Goal: Task Accomplishment & Management: Use online tool/utility

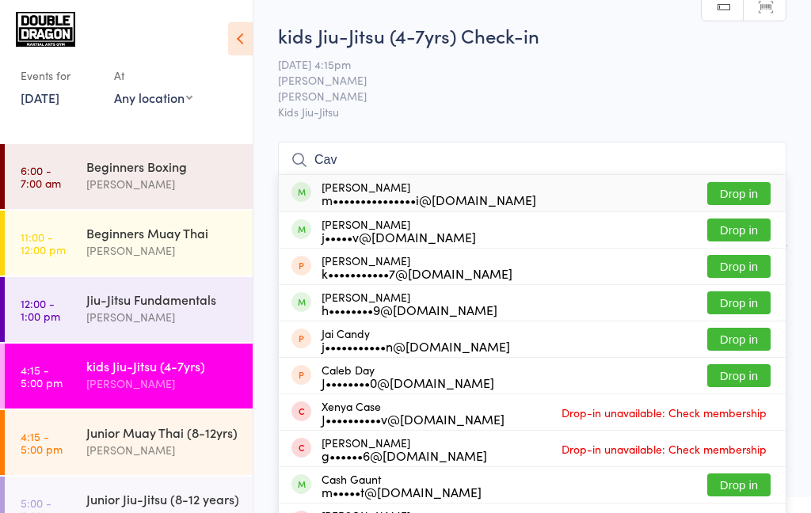
type input "Cav"
click at [766, 196] on button "Drop in" at bounding box center [738, 193] width 63 height 23
type input "Cav"
click at [755, 234] on button "Drop in" at bounding box center [738, 230] width 63 height 23
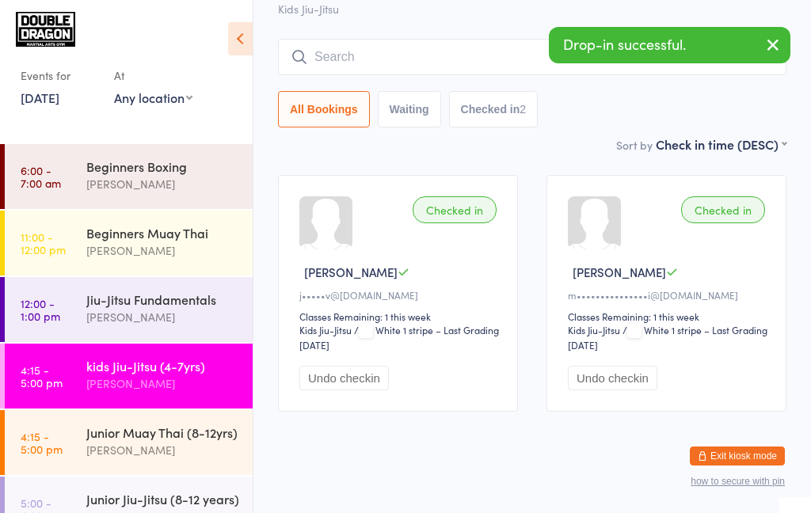
scroll to position [112, 0]
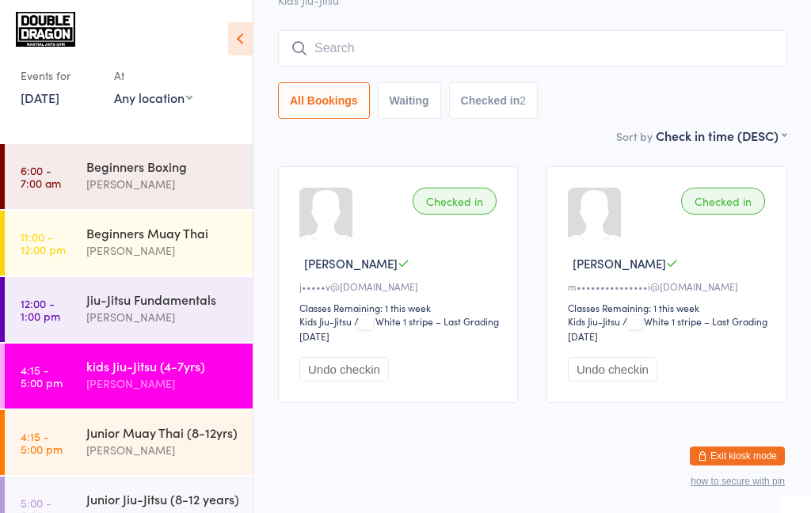
click at [355, 54] on input "search" at bounding box center [532, 48] width 508 height 36
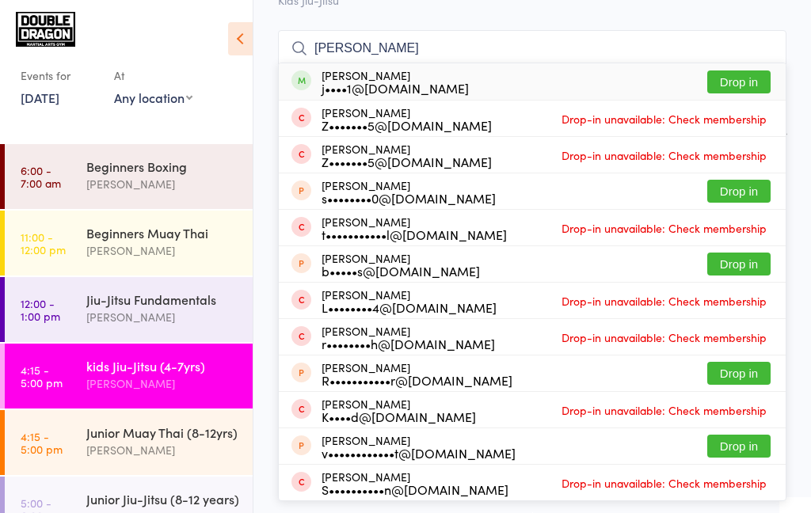
type input "[PERSON_NAME]"
click at [747, 83] on button "Drop in" at bounding box center [738, 81] width 63 height 23
click at [739, 83] on div "All Bookings Waiting Checked in 2" at bounding box center [532, 100] width 508 height 36
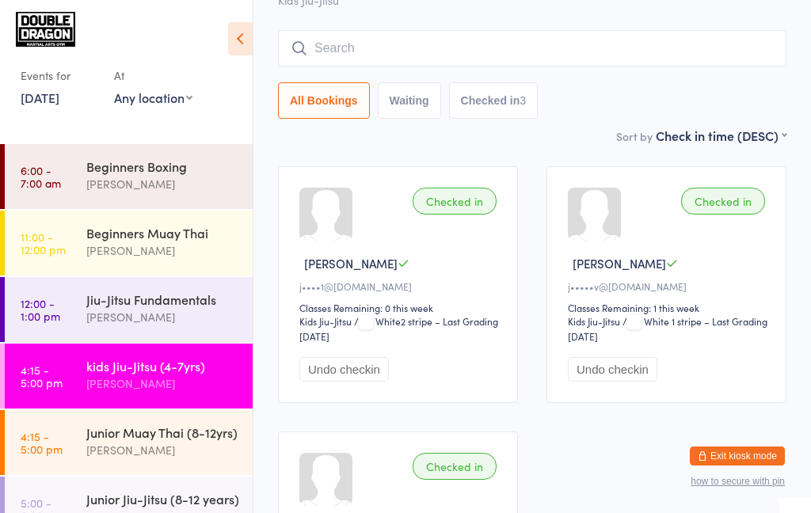
click at [371, 52] on input "search" at bounding box center [532, 48] width 508 height 36
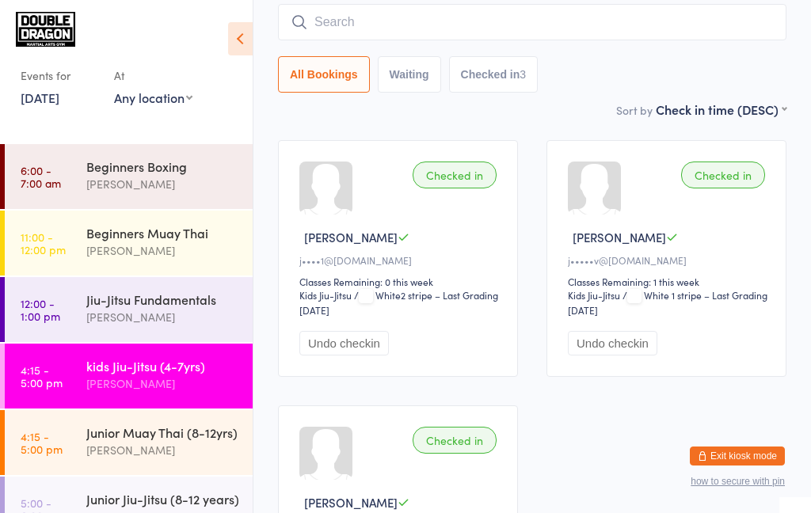
scroll to position [143, 0]
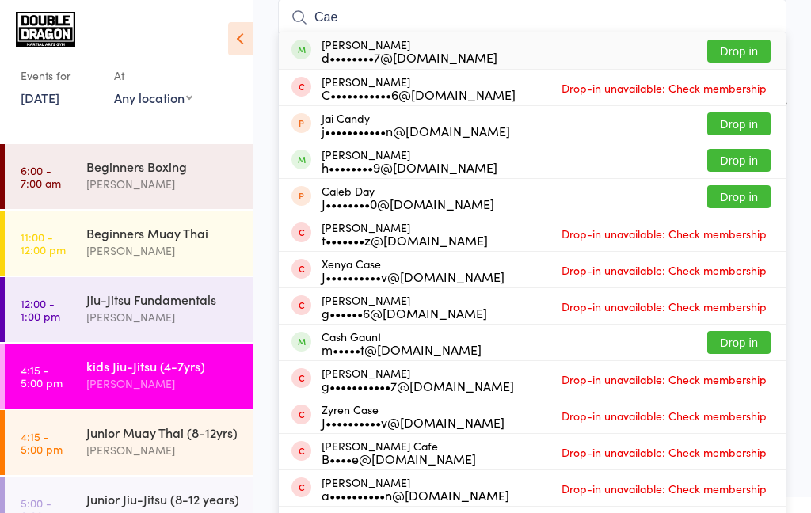
type input "Cae"
click at [725, 55] on button "Drop in" at bounding box center [738, 51] width 63 height 23
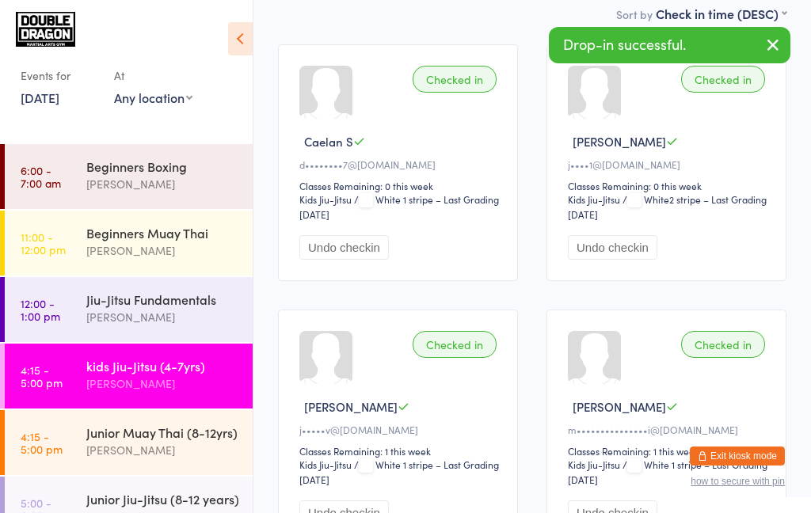
scroll to position [0, 0]
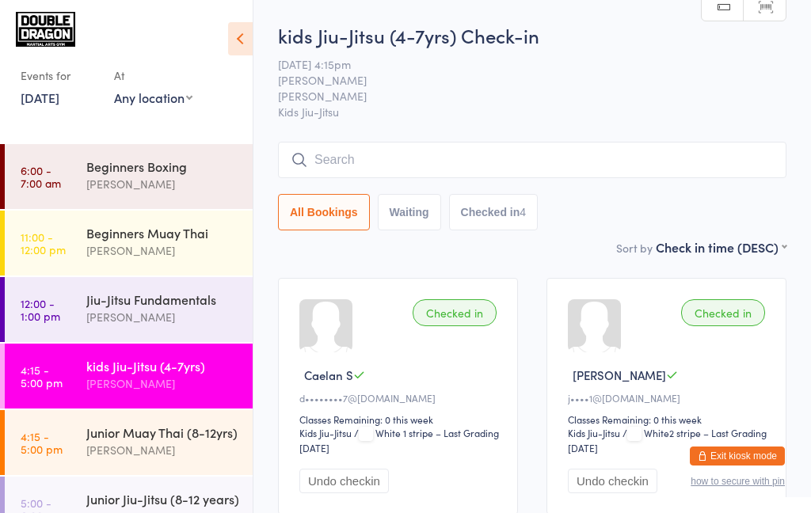
click at [186, 386] on div "[PERSON_NAME]" at bounding box center [162, 383] width 153 height 18
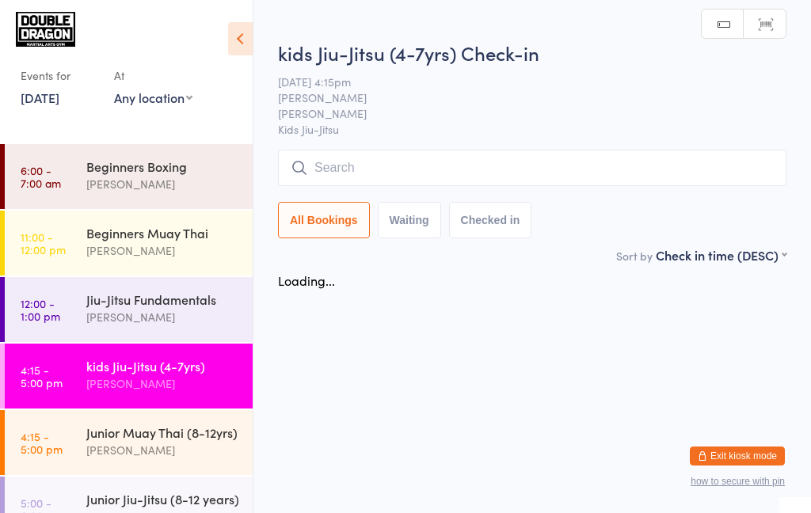
click at [499, 162] on input "search" at bounding box center [532, 168] width 508 height 36
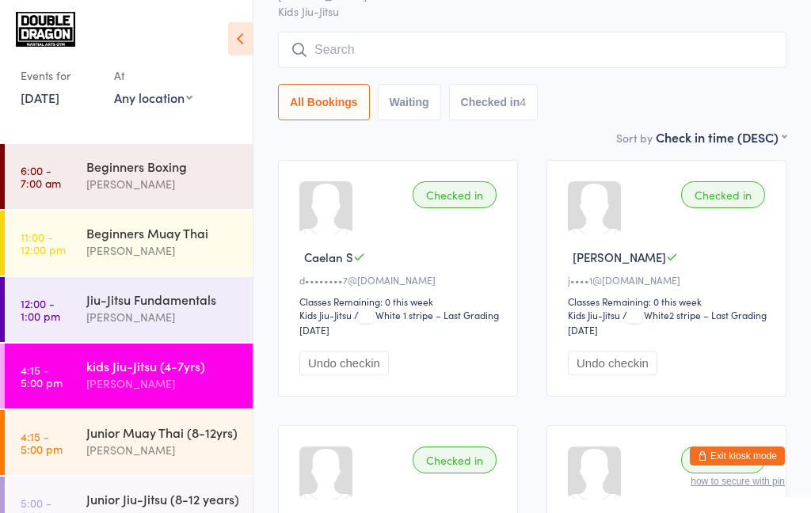
scroll to position [150, 0]
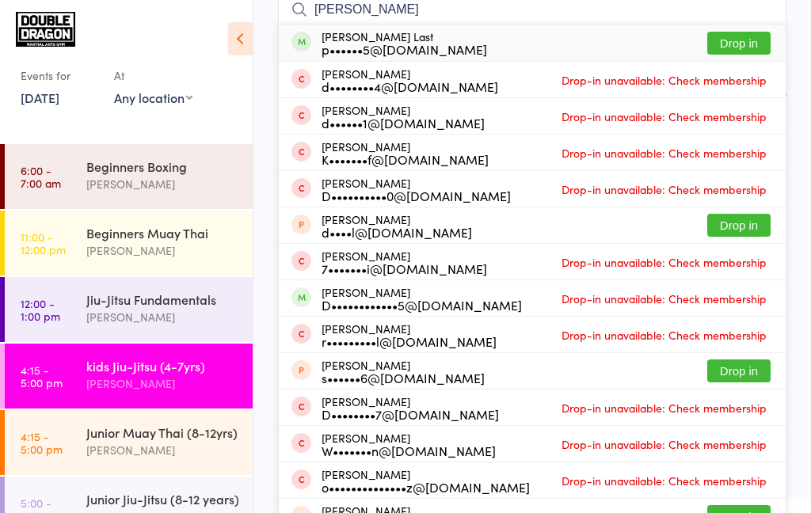
type input "[PERSON_NAME]"
click at [464, 47] on div "[PERSON_NAME] Last p••••••5@[DOMAIN_NAME] Drop in" at bounding box center [532, 43] width 507 height 36
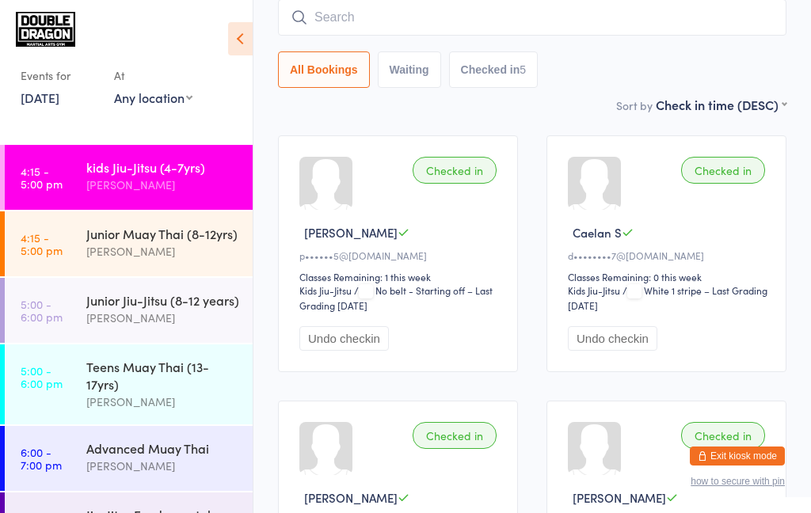
scroll to position [200, 0]
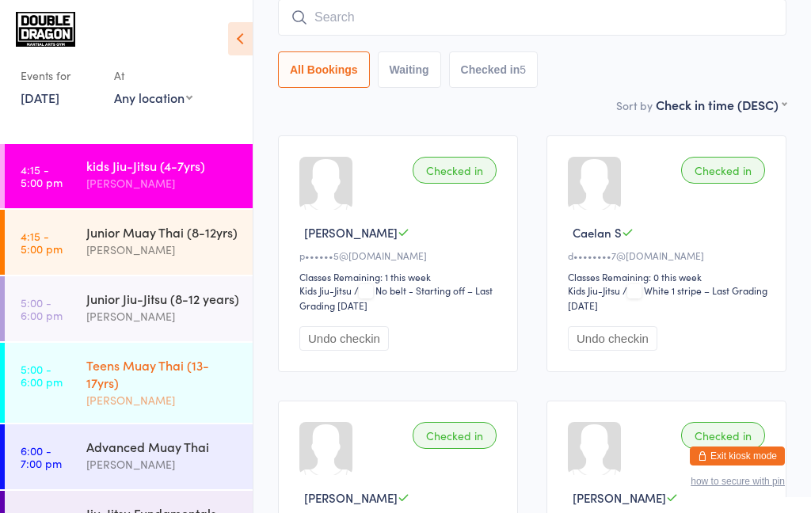
click at [105, 381] on div "Teens Muay Thai (13-17yrs)" at bounding box center [162, 373] width 153 height 35
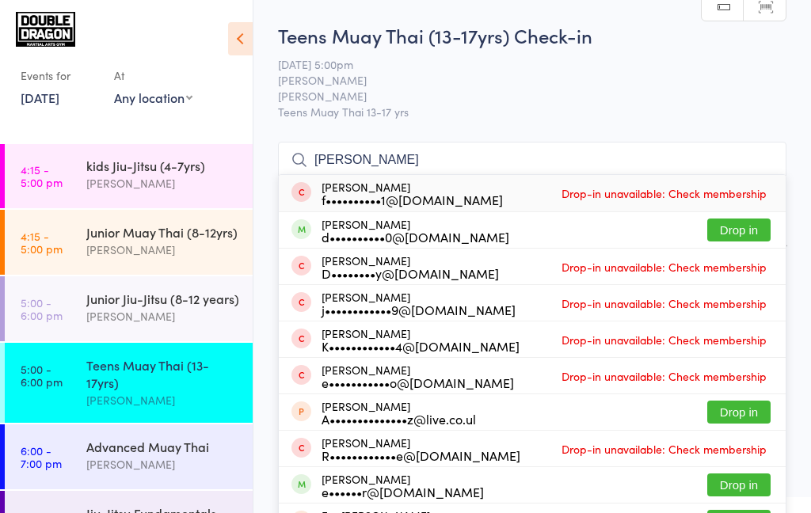
type input "[PERSON_NAME]"
click at [743, 234] on button "Drop in" at bounding box center [738, 230] width 63 height 23
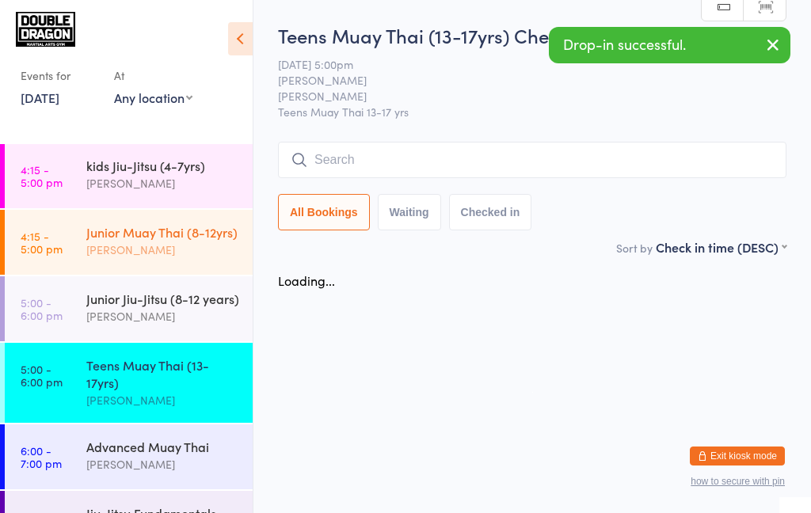
click at [158, 249] on div "[PERSON_NAME]" at bounding box center [162, 250] width 153 height 18
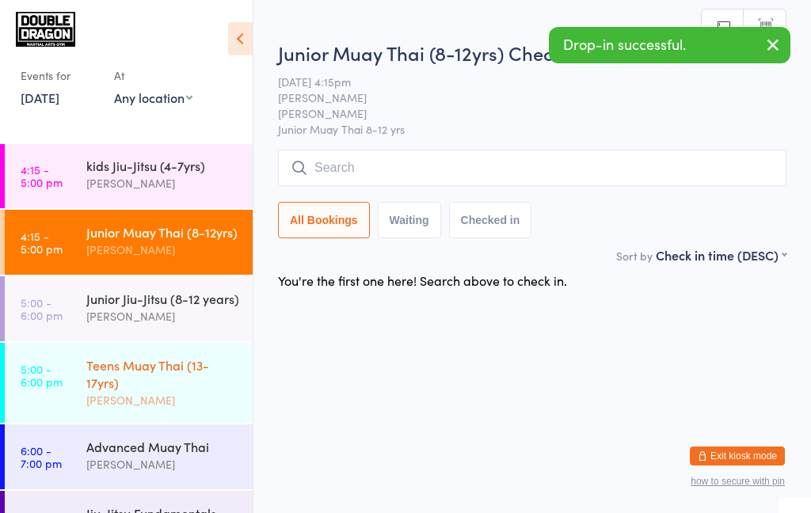
click at [190, 352] on div "Teens Muay Thai (13-17yrs) [PERSON_NAME]" at bounding box center [169, 383] width 166 height 80
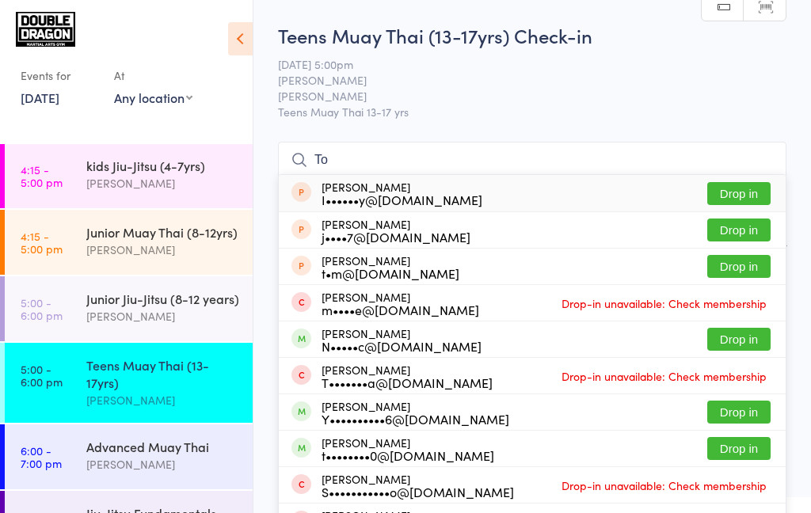
type input "To"
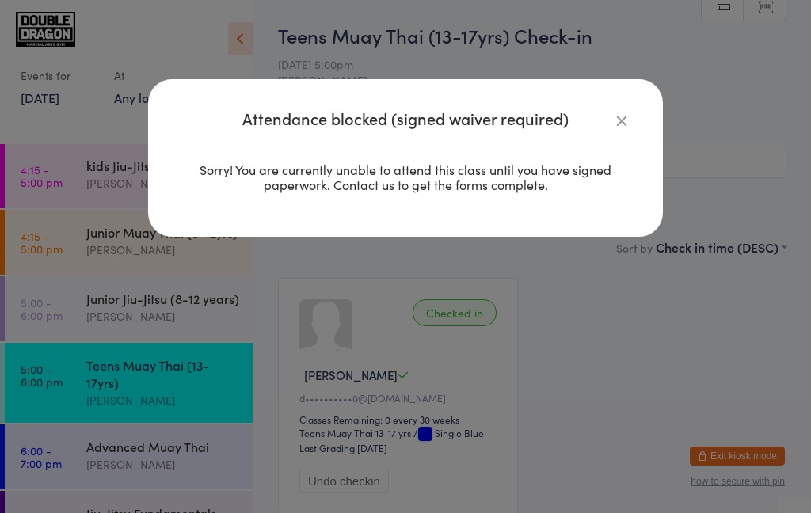
click at [625, 117] on icon "button" at bounding box center [621, 120] width 17 height 17
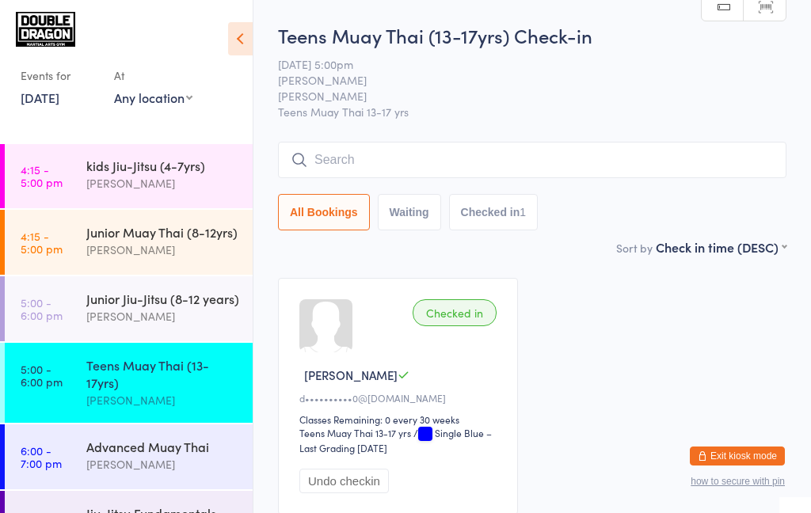
click at [173, 386] on div "Teens Muay Thai (13-17yrs)" at bounding box center [162, 373] width 153 height 35
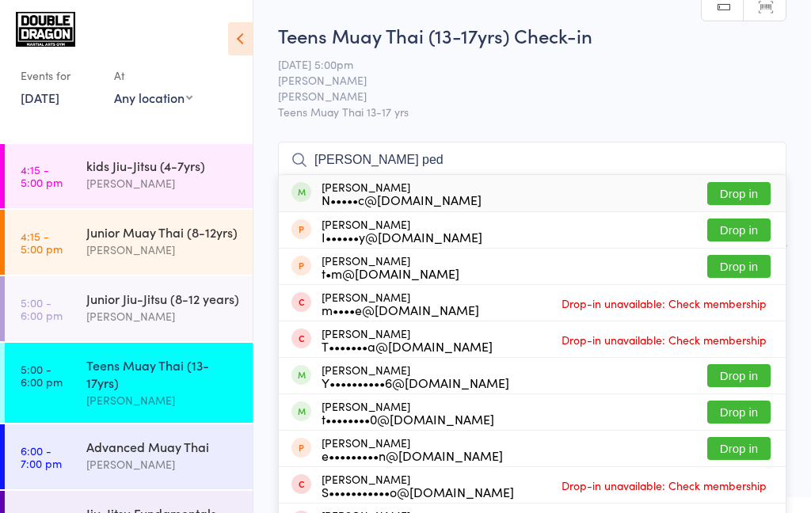
type input "[PERSON_NAME] ped"
click at [513, 200] on div "[PERSON_NAME] N•••••c@[DOMAIN_NAME] Drop in" at bounding box center [532, 193] width 507 height 36
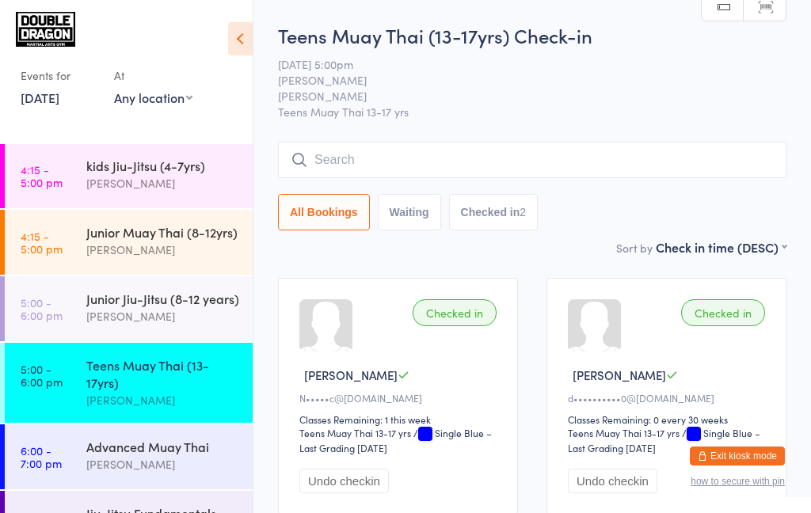
click at [516, 165] on input "search" at bounding box center [532, 160] width 508 height 36
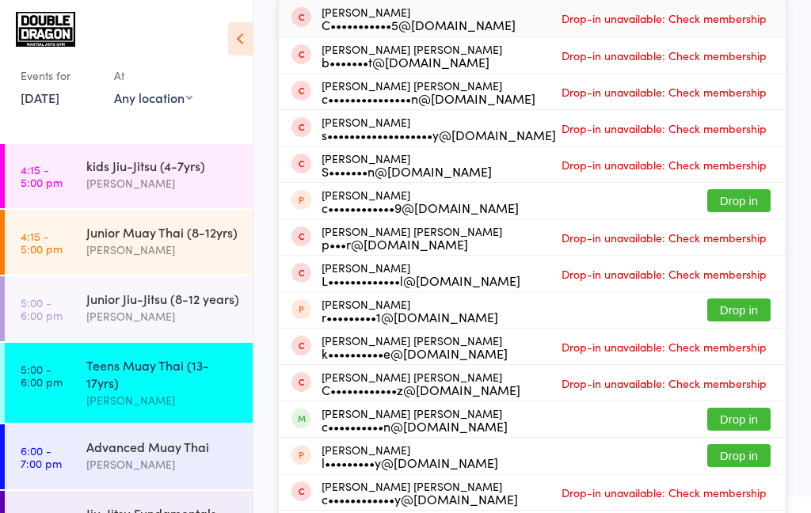
scroll to position [210, 0]
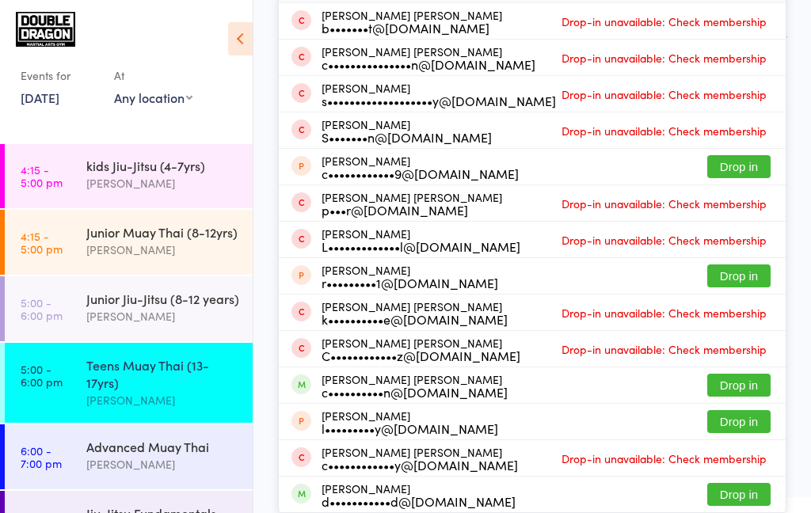
type input "[PERSON_NAME]"
click at [748, 385] on button "Drop in" at bounding box center [738, 385] width 63 height 23
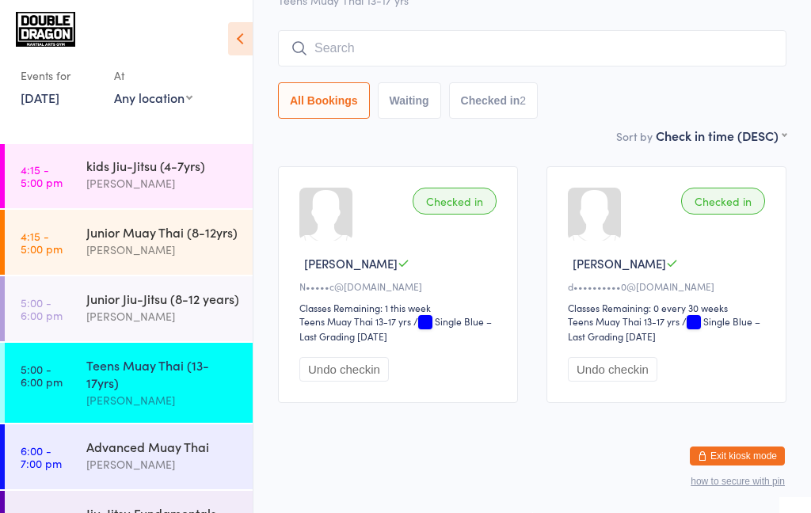
scroll to position [112, 0]
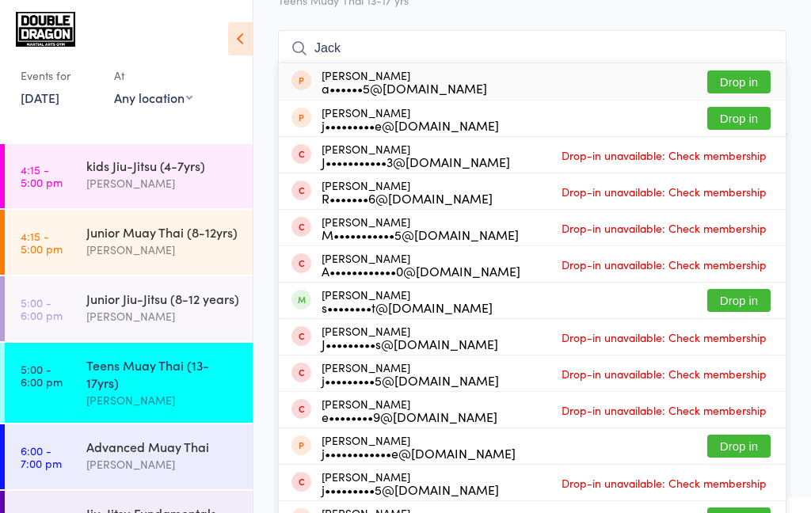
type input "Jack"
click at [730, 306] on button "Drop in" at bounding box center [738, 300] width 63 height 23
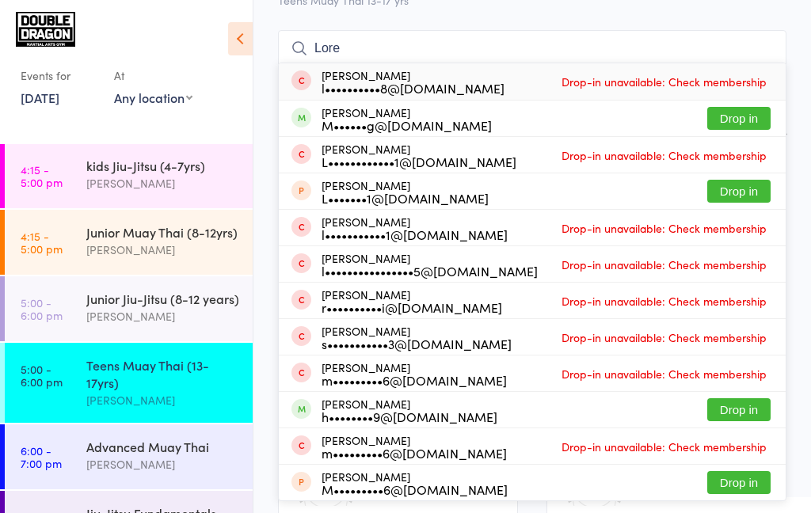
type input "Lore"
click at [735, 117] on button "Drop in" at bounding box center [738, 118] width 63 height 23
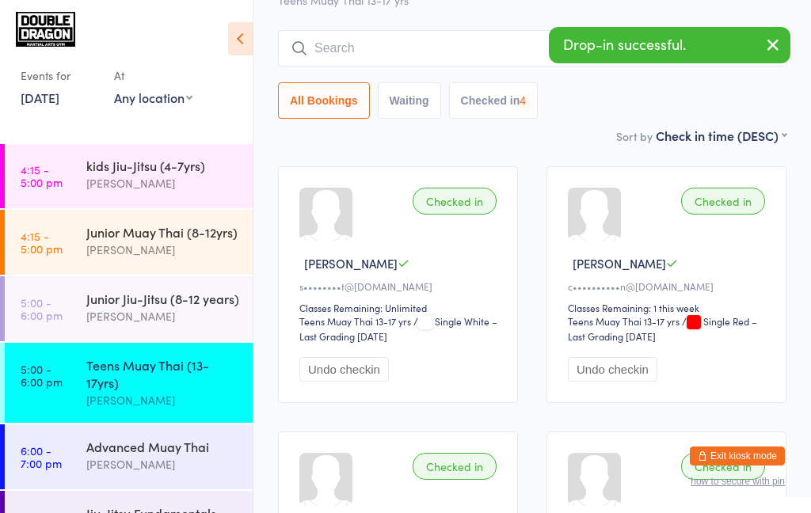
type input "L"
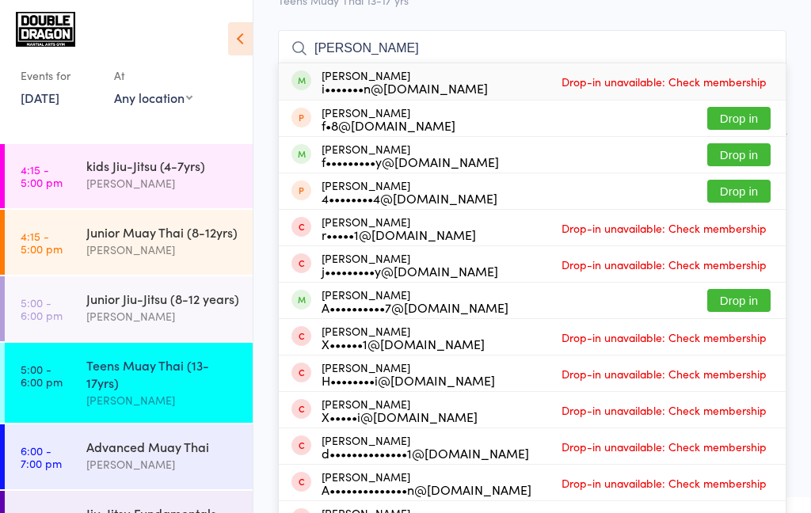
type input "[PERSON_NAME]"
click at [743, 159] on button "Drop in" at bounding box center [738, 154] width 63 height 23
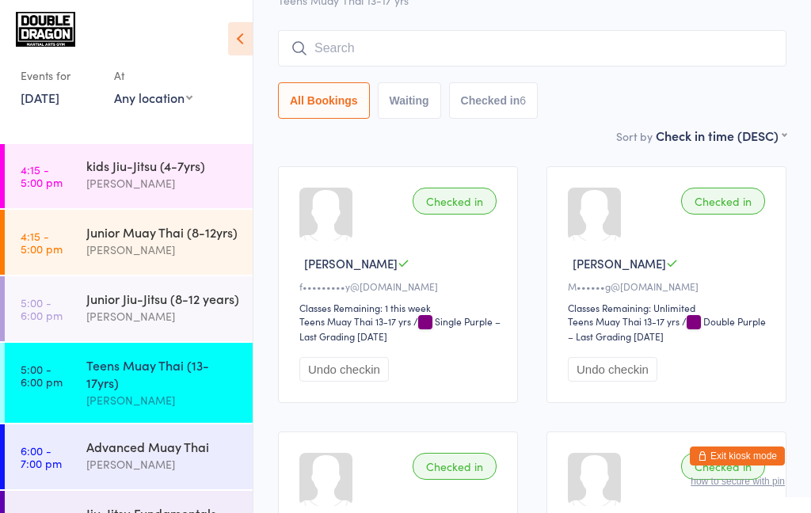
click at [121, 376] on div "Teens Muay Thai (13-17yrs)" at bounding box center [162, 373] width 153 height 35
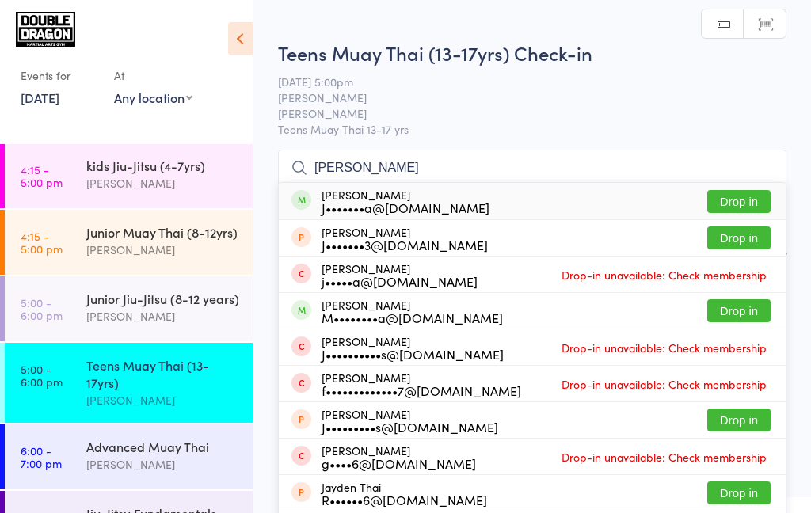
type input "[PERSON_NAME]"
click at [736, 200] on button "Drop in" at bounding box center [738, 201] width 63 height 23
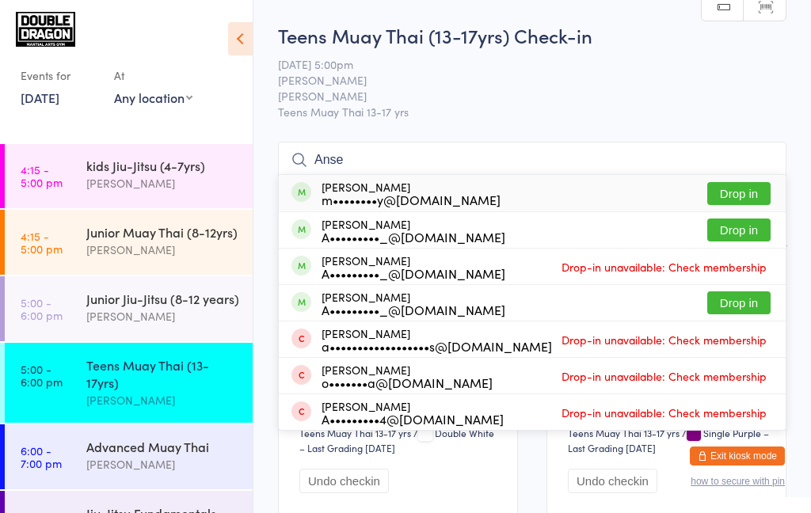
type input "Anse"
click at [736, 205] on button "Drop in" at bounding box center [738, 193] width 63 height 23
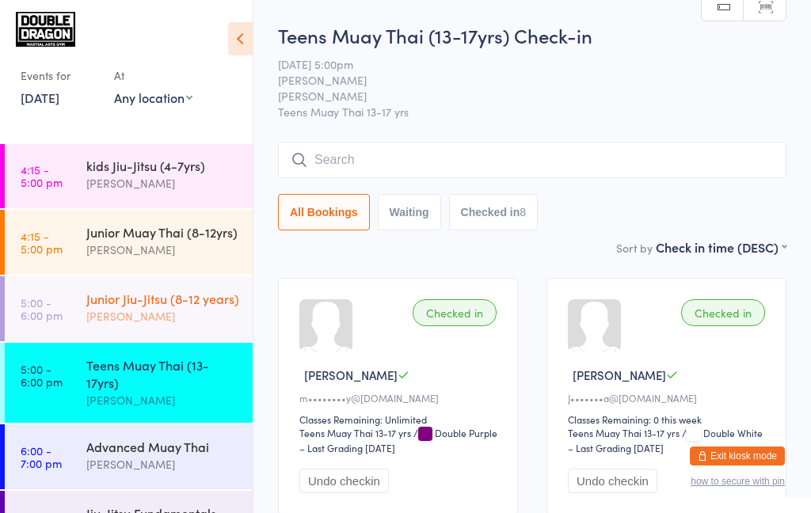
click at [179, 304] on div "Junior Jiu-Jitsu (8-12 years)" at bounding box center [162, 298] width 153 height 17
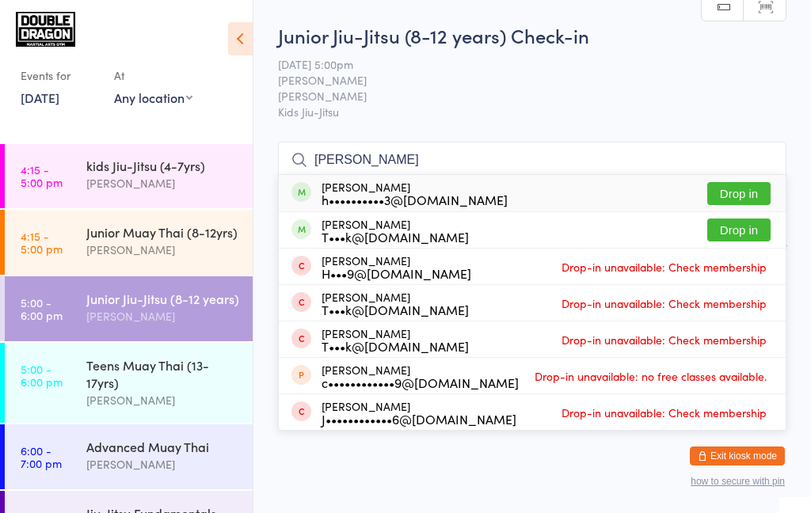
type input "[PERSON_NAME]"
click at [508, 196] on div "[PERSON_NAME] h••••••••••3@[DOMAIN_NAME] Drop in" at bounding box center [532, 193] width 507 height 36
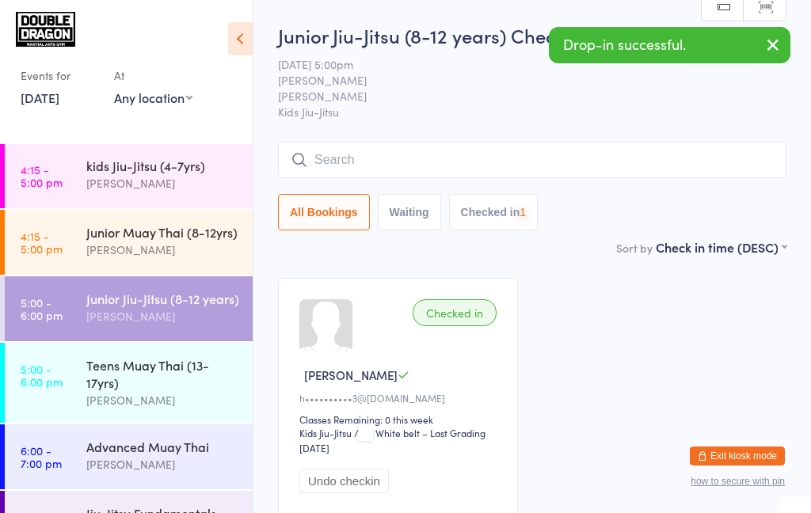
click at [517, 158] on input "search" at bounding box center [532, 160] width 508 height 36
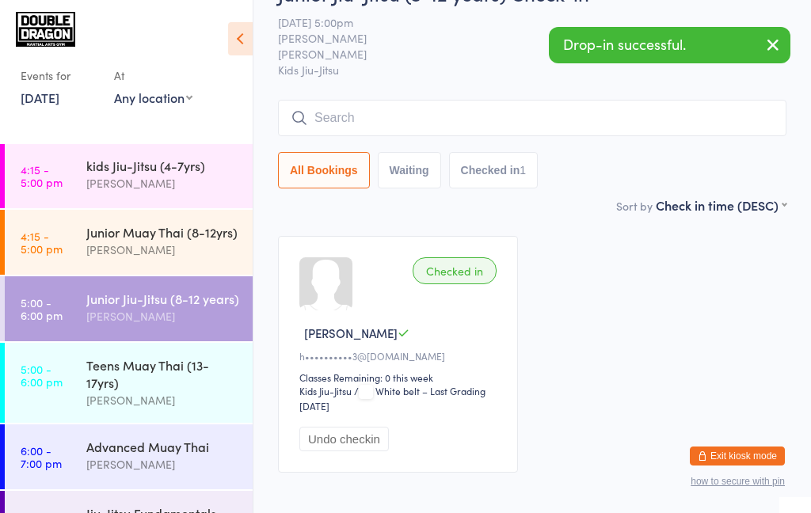
scroll to position [112, 0]
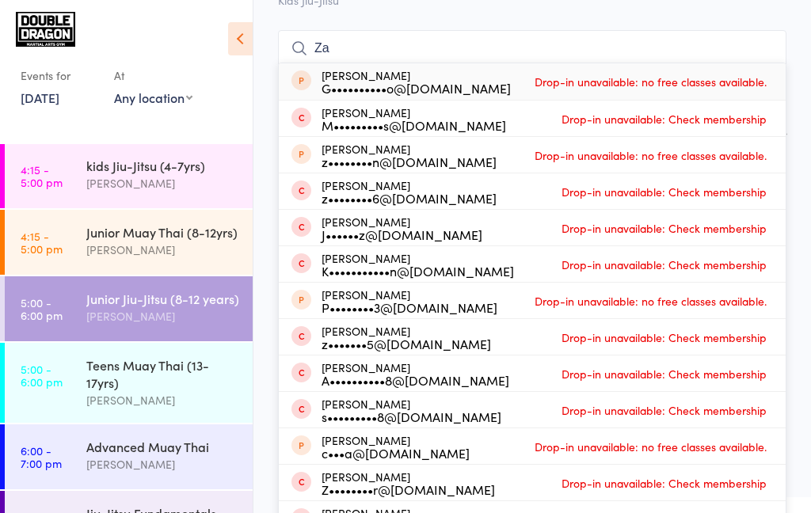
type input "Z"
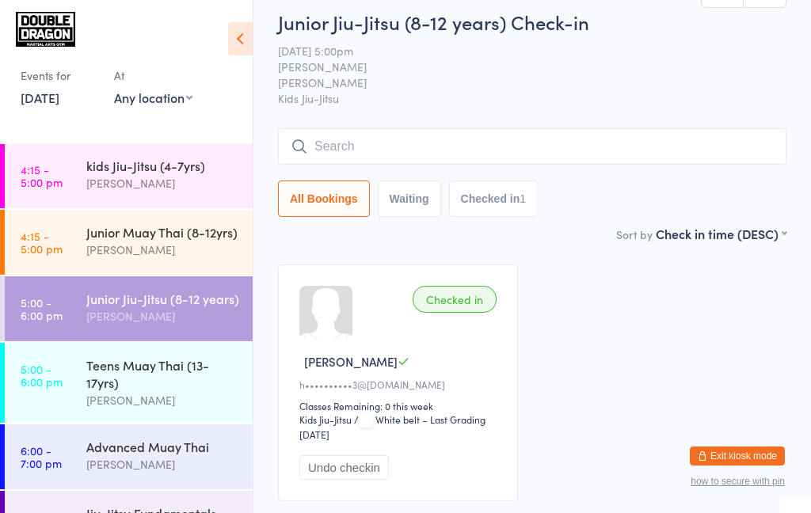
scroll to position [0, 0]
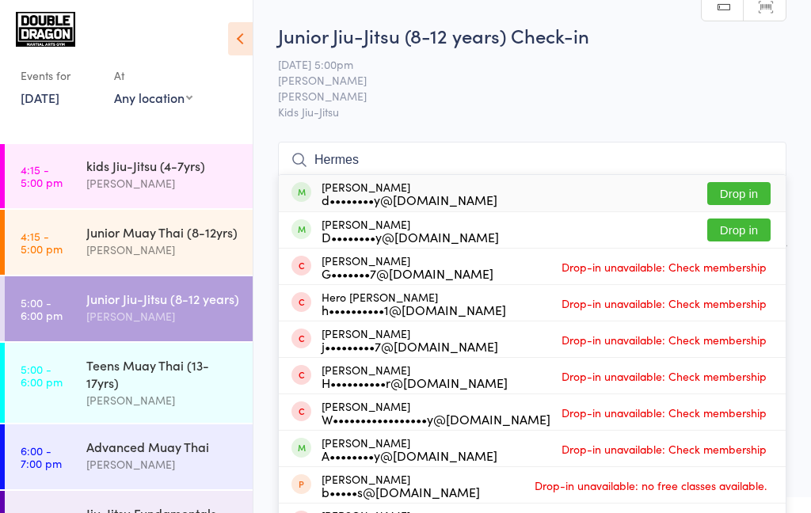
type input "Hermes"
click at [727, 234] on button "Drop in" at bounding box center [738, 230] width 63 height 23
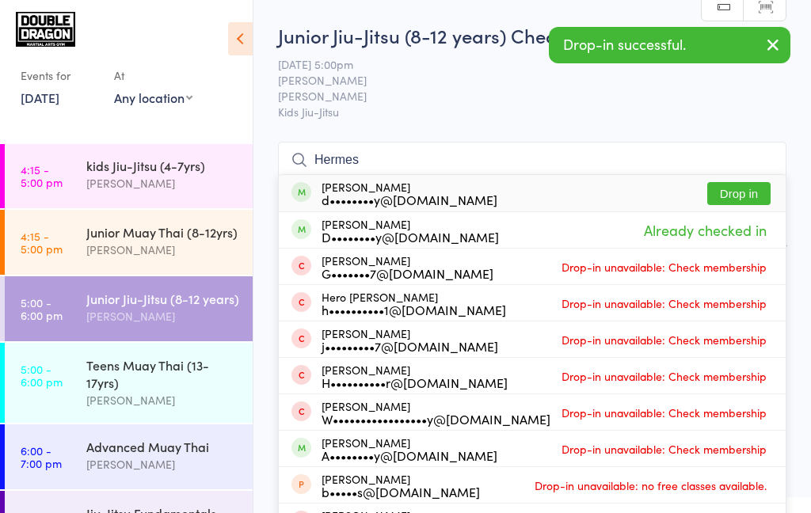
type input "Hermes"
click at [724, 199] on button "Drop in" at bounding box center [738, 193] width 63 height 23
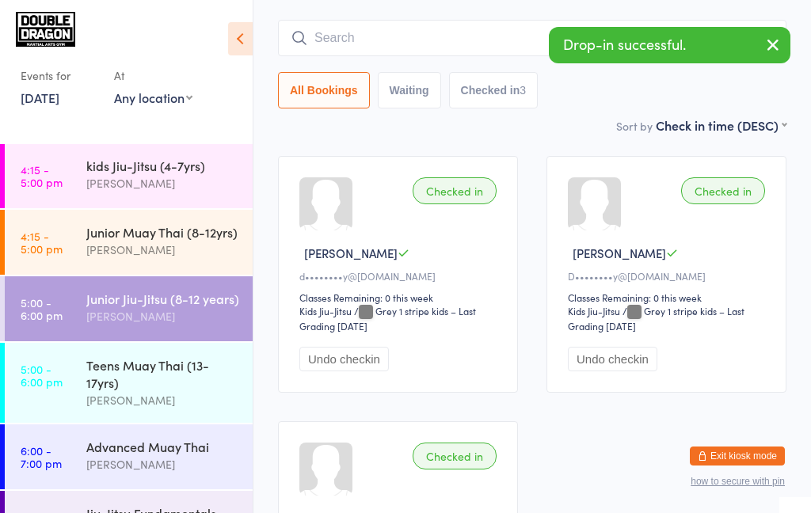
scroll to position [120, 0]
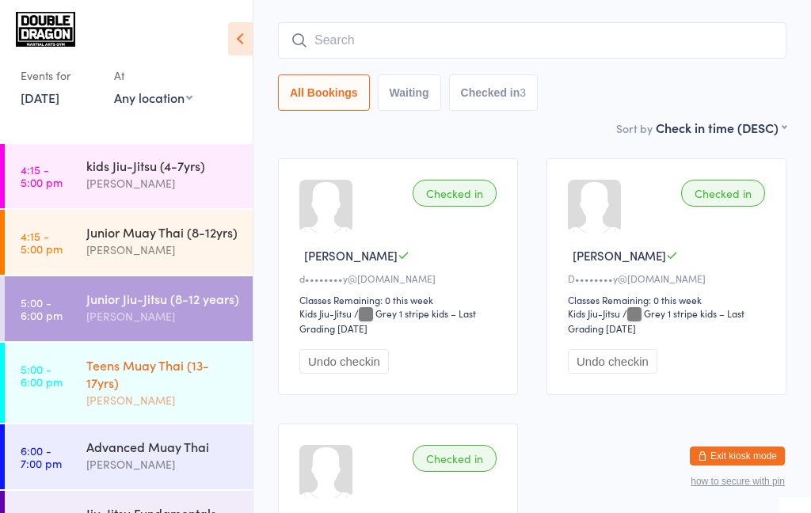
click at [176, 393] on div "[PERSON_NAME]" at bounding box center [162, 400] width 153 height 18
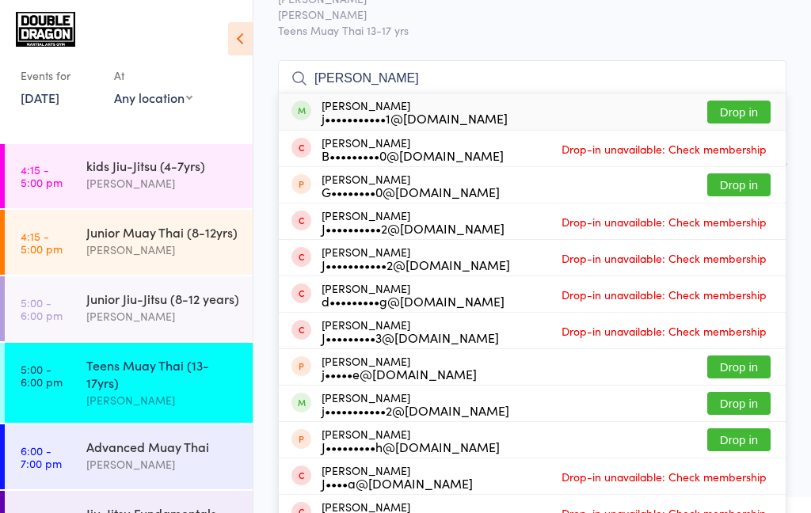
scroll to position [82, 0]
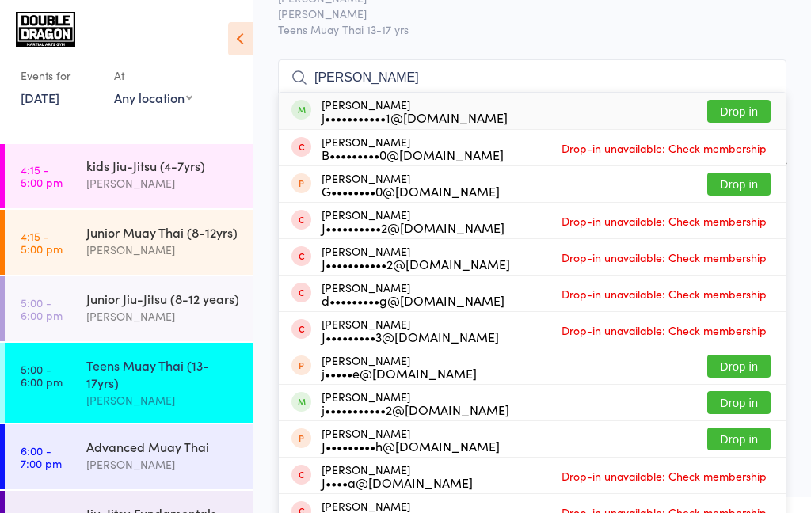
type input "[PERSON_NAME]"
click at [756, 107] on button "Drop in" at bounding box center [738, 111] width 63 height 23
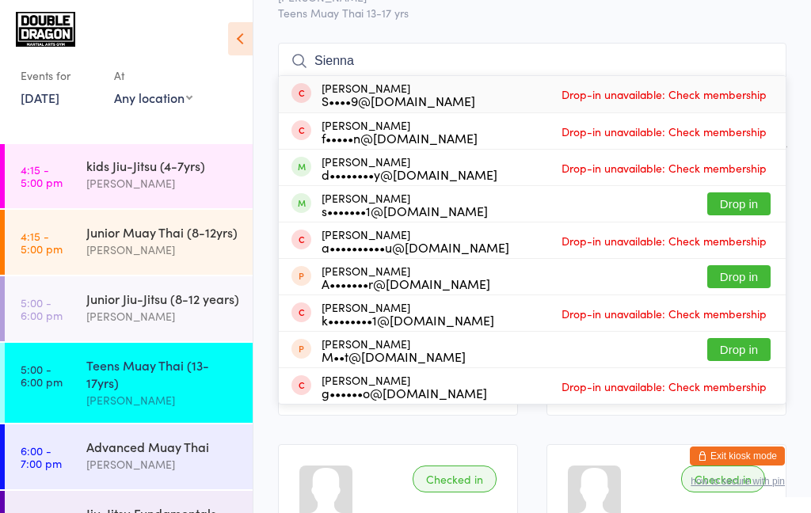
scroll to position [136, 0]
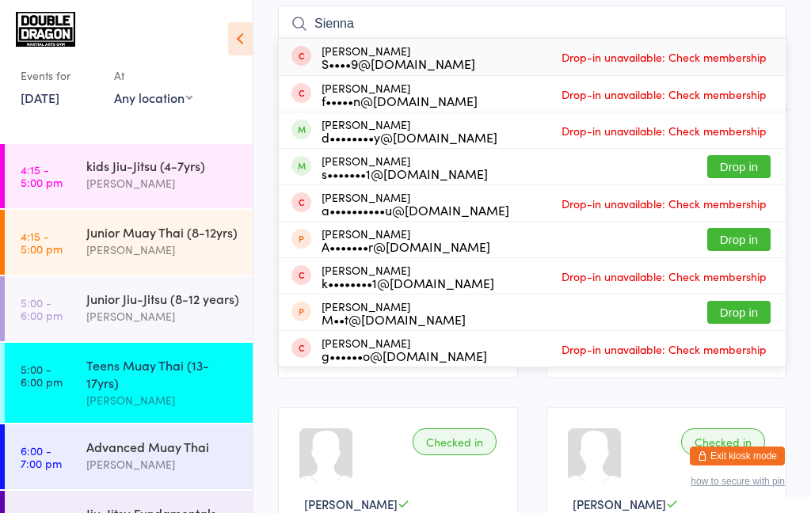
type input "Sienna"
click at [749, 169] on button "Drop in" at bounding box center [738, 166] width 63 height 23
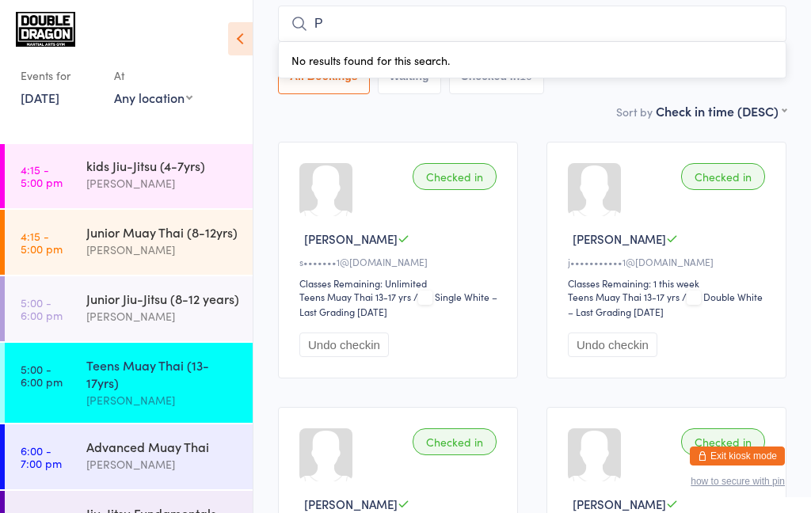
type input "Pa"
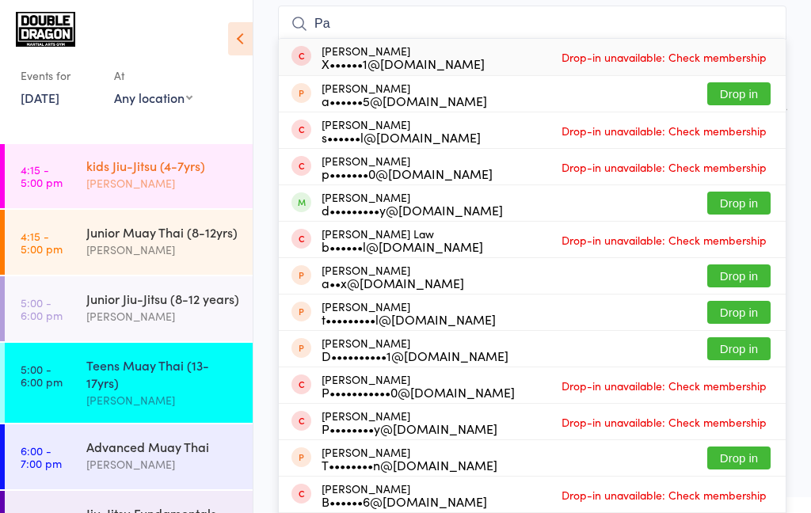
click at [155, 179] on div "[PERSON_NAME]" at bounding box center [162, 183] width 153 height 18
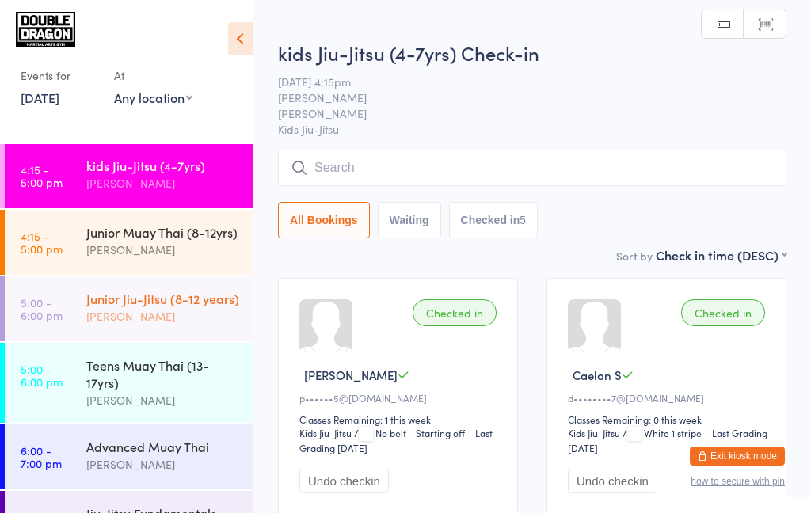
click at [179, 305] on div "Junior Jiu-Jitsu (8-12 years)" at bounding box center [162, 298] width 153 height 17
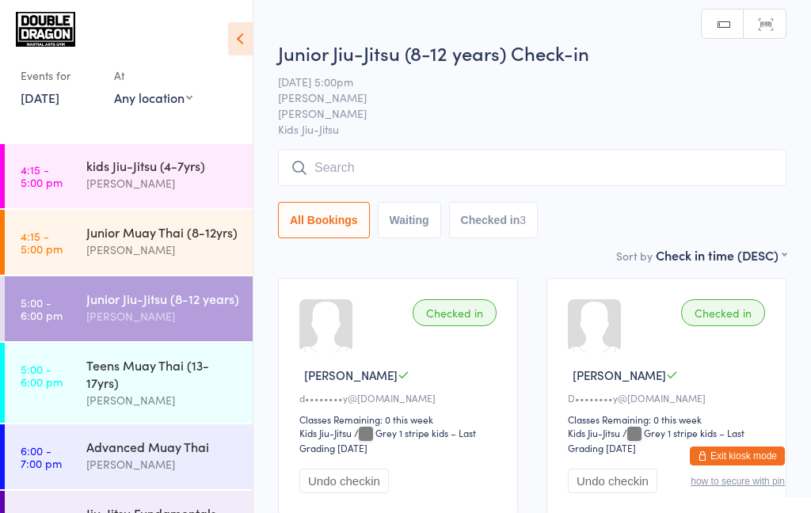
click at [395, 175] on input "search" at bounding box center [532, 168] width 508 height 36
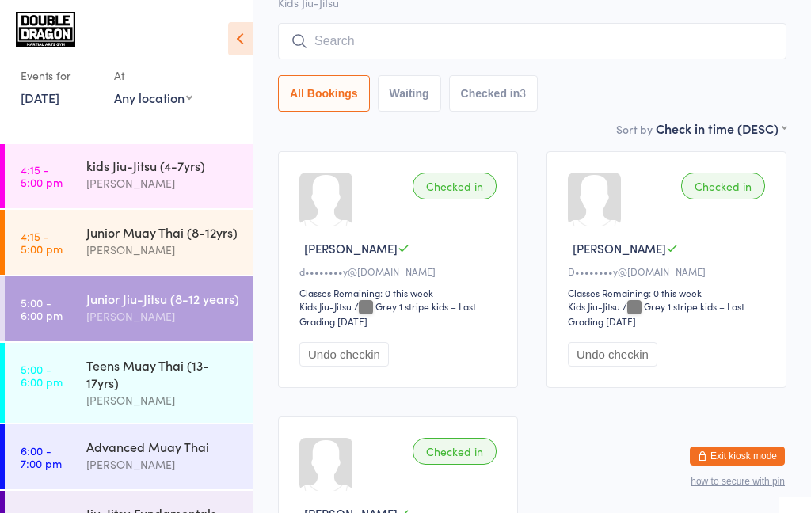
scroll to position [150, 0]
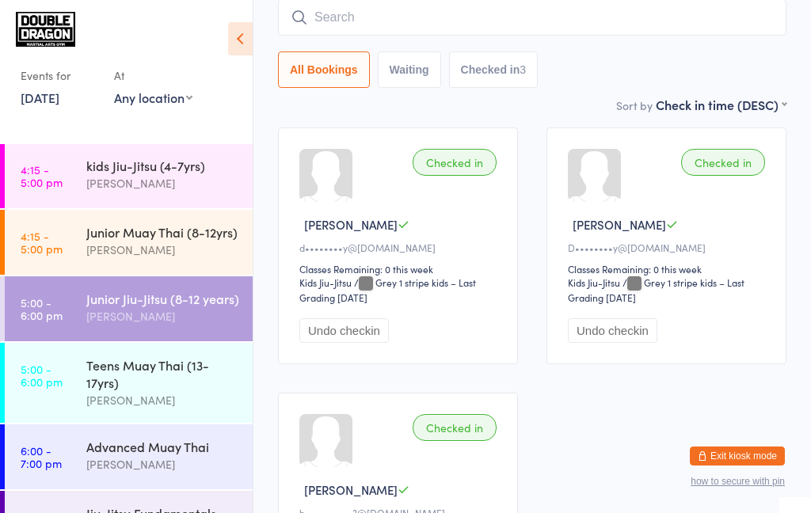
type input "N"
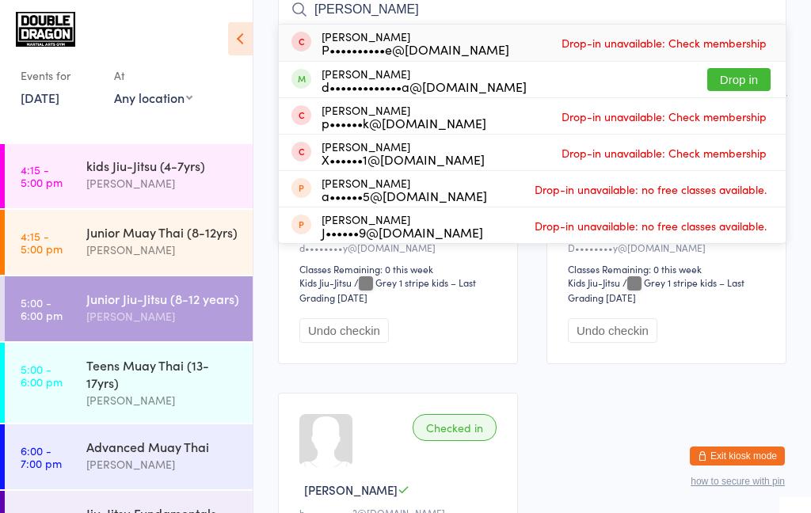
type input "[PERSON_NAME]"
click at [417, 86] on div "d•••••••••••••a@[DOMAIN_NAME]" at bounding box center [423, 86] width 205 height 13
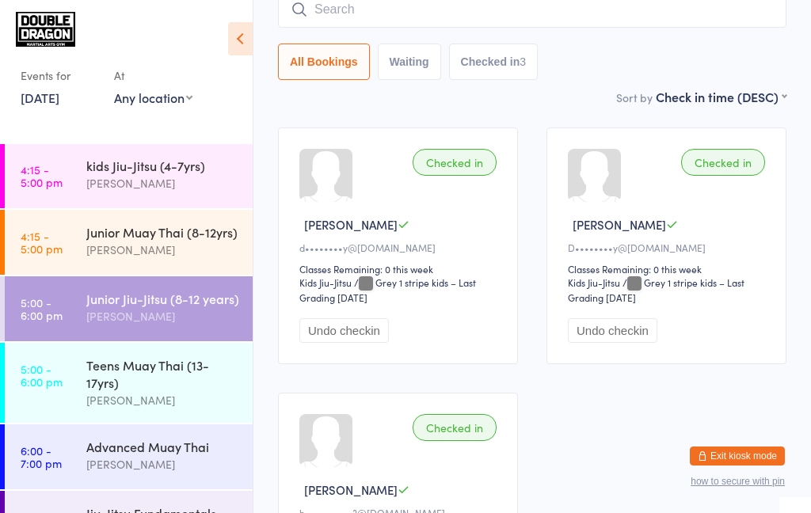
scroll to position [143, 0]
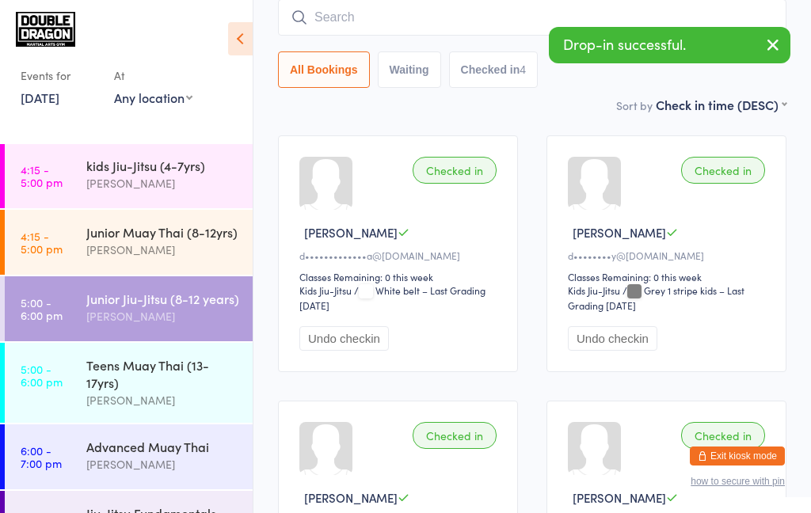
click at [139, 309] on div "[PERSON_NAME]" at bounding box center [162, 316] width 153 height 18
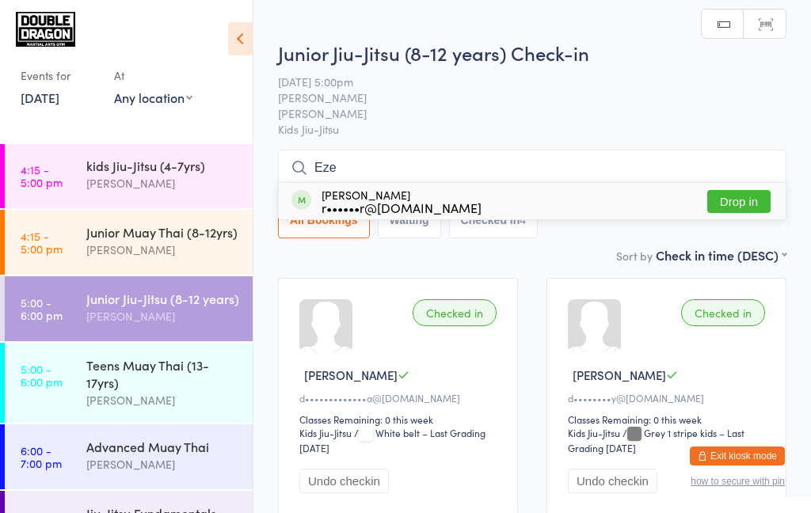
type input "Eze"
click at [610, 215] on div "[PERSON_NAME] r••••••r@[DOMAIN_NAME] Drop in" at bounding box center [532, 201] width 507 height 36
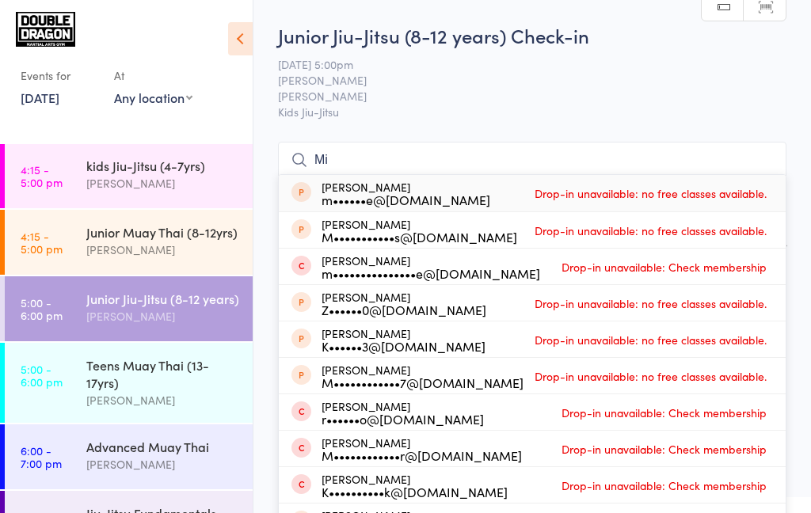
type input "M"
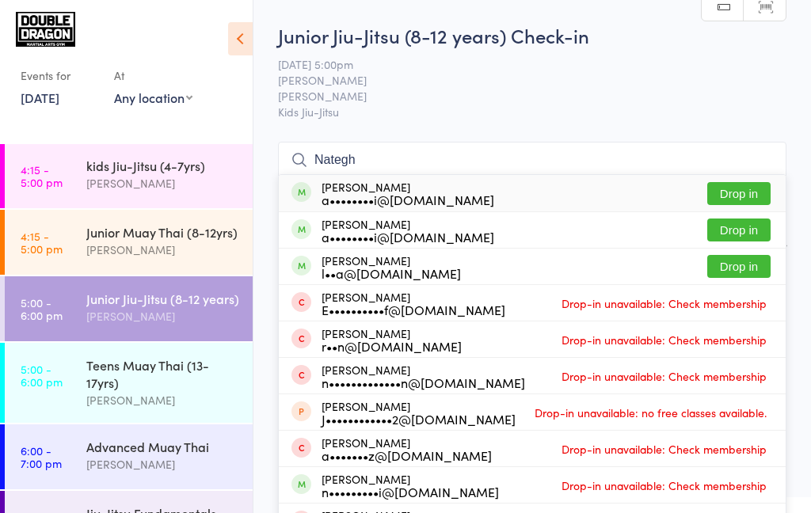
type input "Nategh"
click at [439, 230] on div "a••••••••i@[DOMAIN_NAME]" at bounding box center [407, 236] width 173 height 13
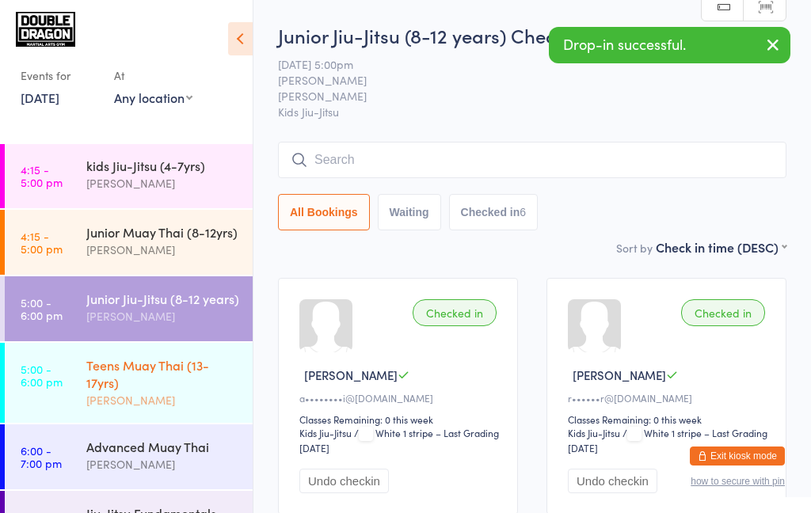
click at [86, 378] on div "Teens Muay Thai (13-17yrs)" at bounding box center [162, 373] width 153 height 35
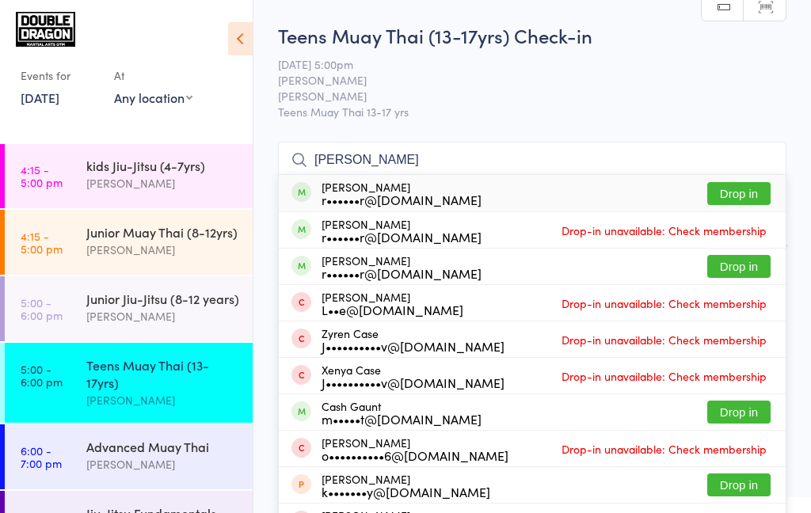
type input "[PERSON_NAME]"
click at [740, 271] on button "Drop in" at bounding box center [738, 266] width 63 height 23
type input "[PERSON_NAME]"
click at [743, 191] on button "Drop in" at bounding box center [738, 193] width 63 height 23
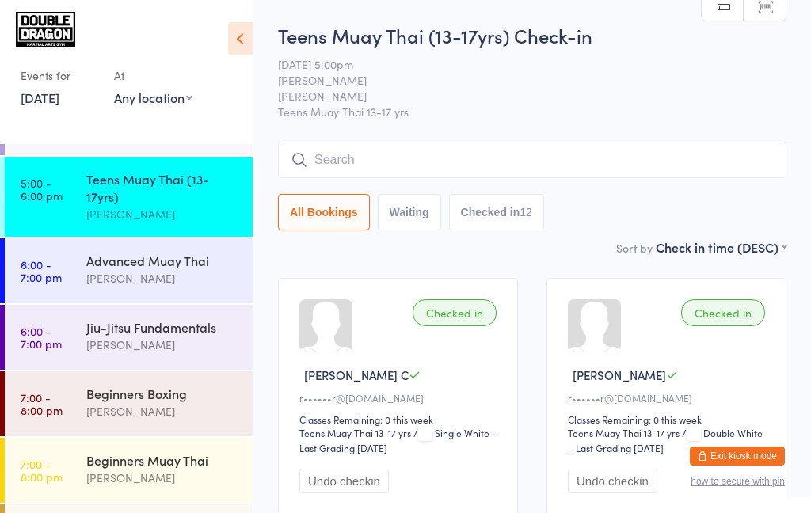
scroll to position [390, 0]
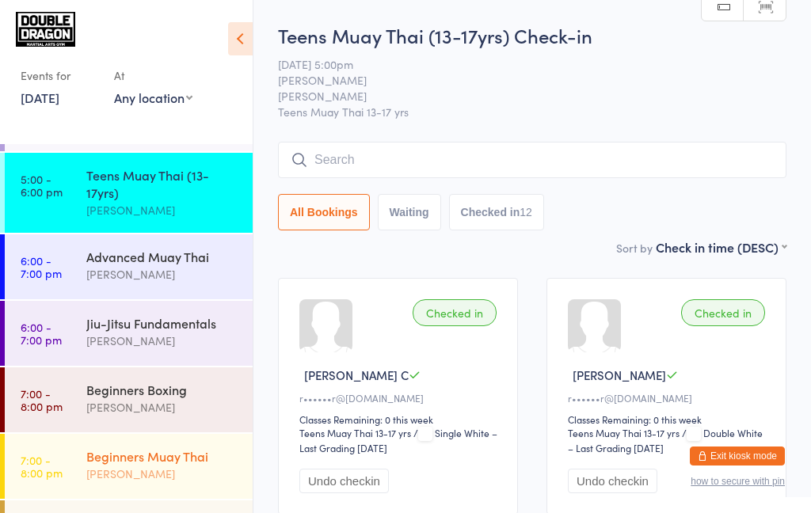
click at [90, 469] on div "[PERSON_NAME]" at bounding box center [162, 474] width 153 height 18
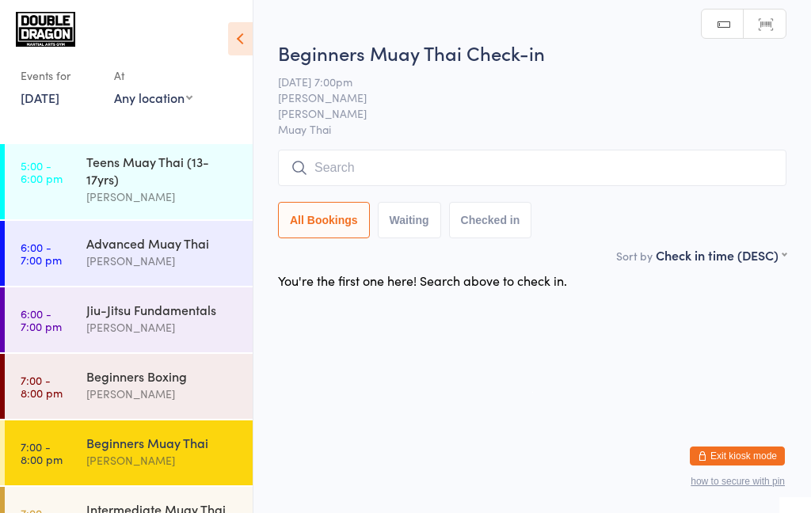
scroll to position [402, 0]
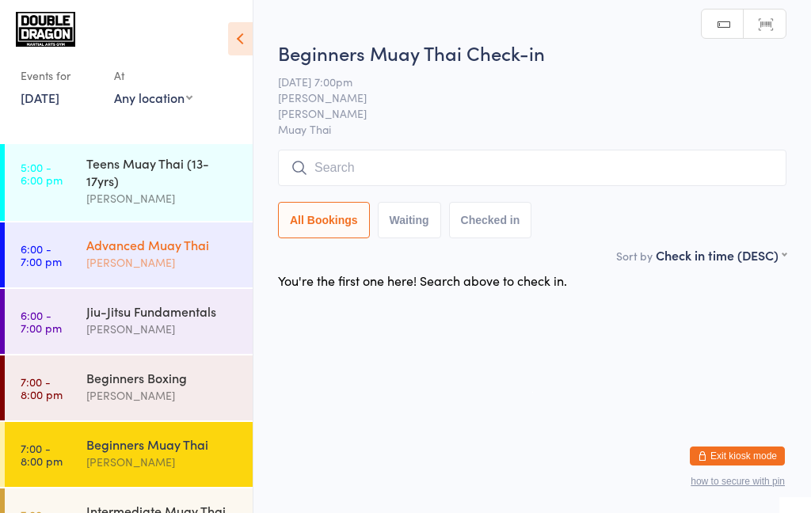
click at [125, 257] on div "[PERSON_NAME]" at bounding box center [162, 262] width 153 height 18
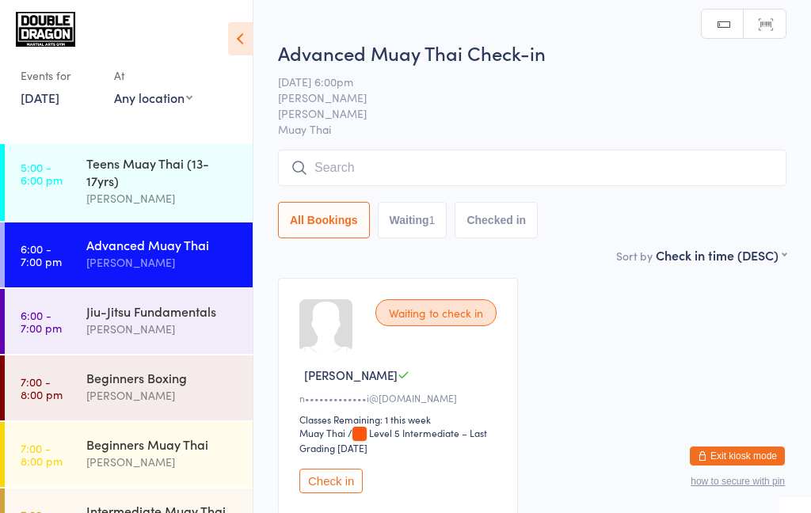
click at [314, 486] on button "Check in" at bounding box center [330, 481] width 63 height 25
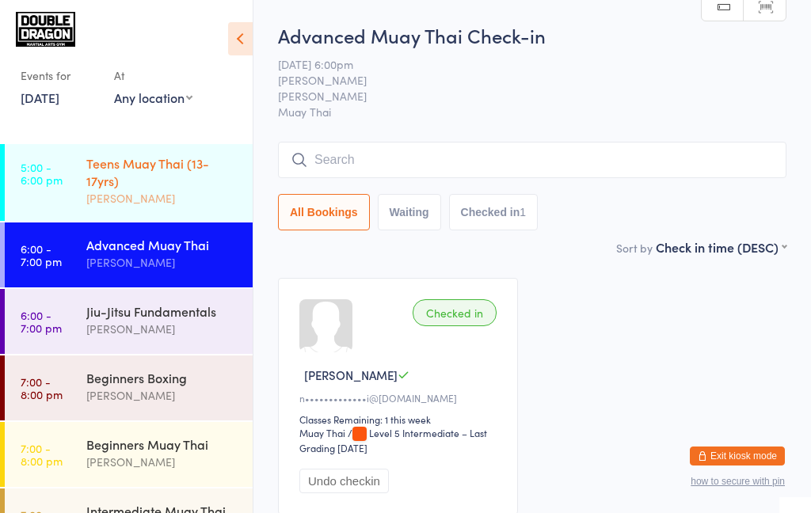
click at [132, 190] on div "[PERSON_NAME]" at bounding box center [162, 198] width 153 height 18
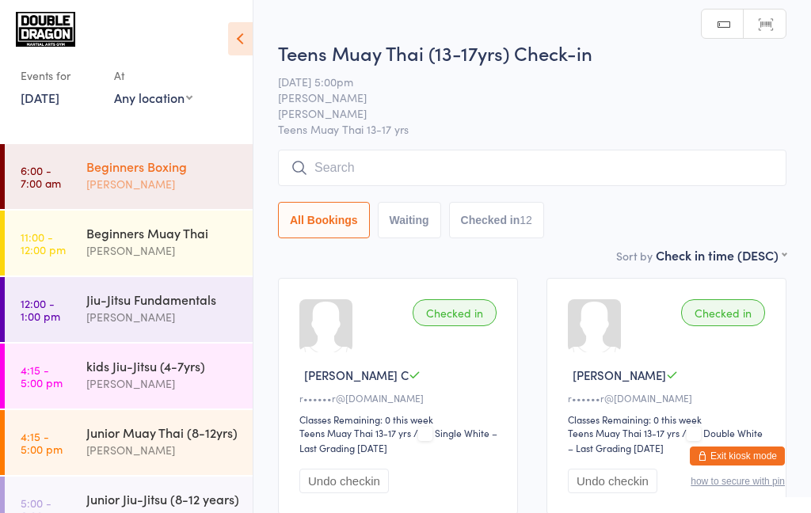
click at [125, 182] on div "[PERSON_NAME]" at bounding box center [162, 184] width 153 height 18
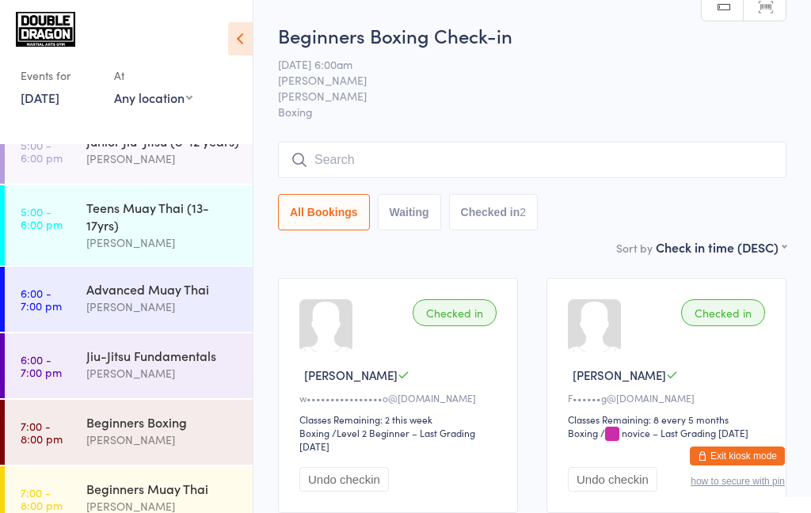
scroll to position [367, 0]
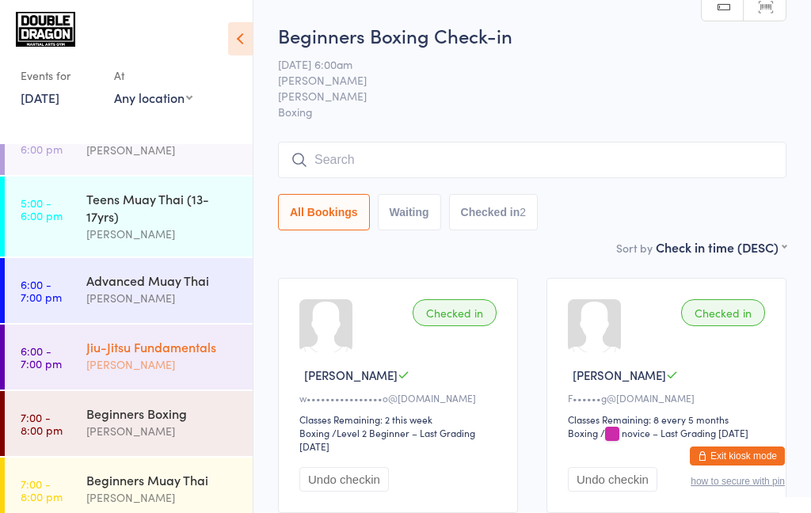
click at [173, 362] on div "[PERSON_NAME]" at bounding box center [162, 364] width 153 height 18
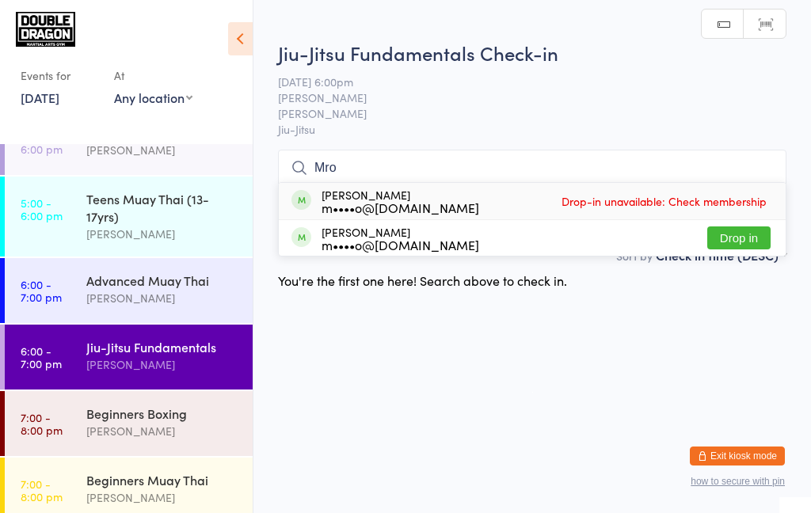
type input "Mro"
click at [743, 241] on button "Drop in" at bounding box center [738, 237] width 63 height 23
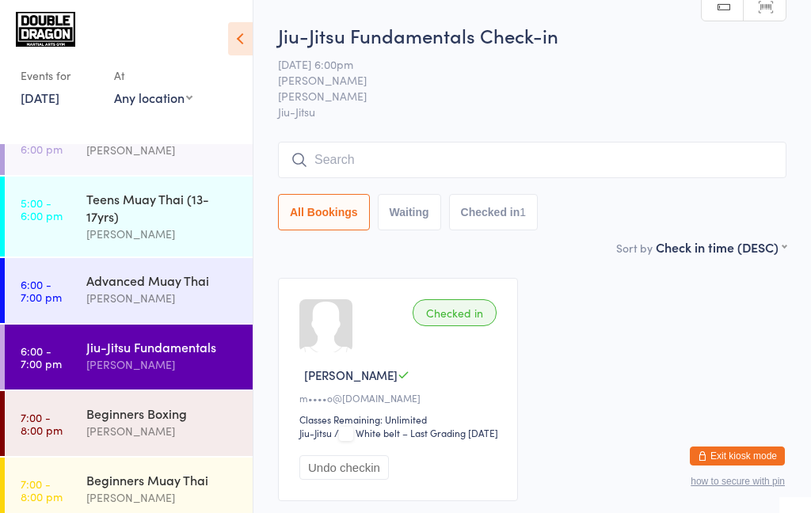
click at [333, 160] on input "search" at bounding box center [532, 160] width 508 height 36
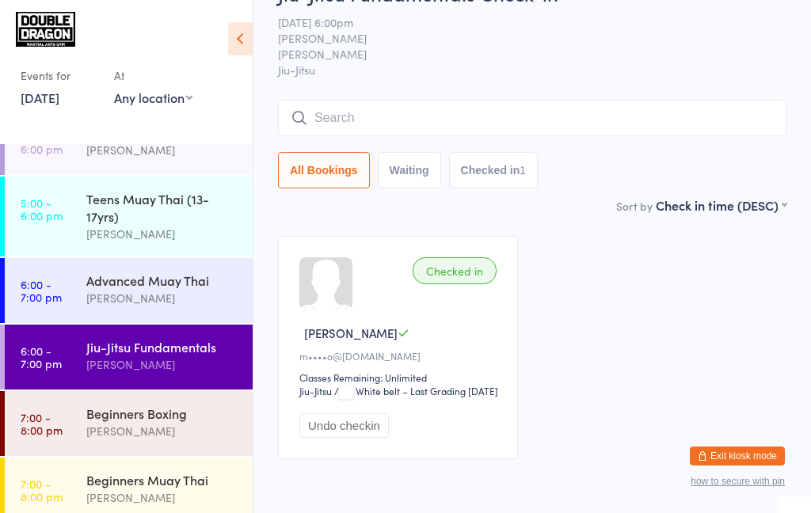
scroll to position [112, 0]
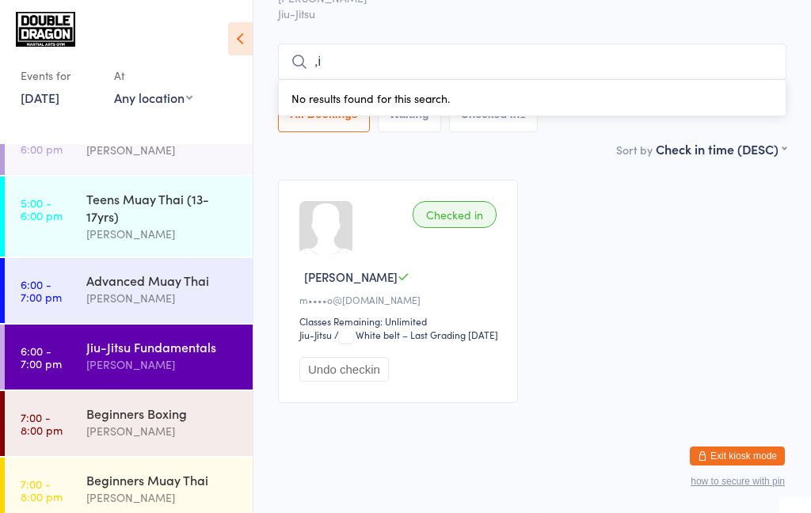
type input ","
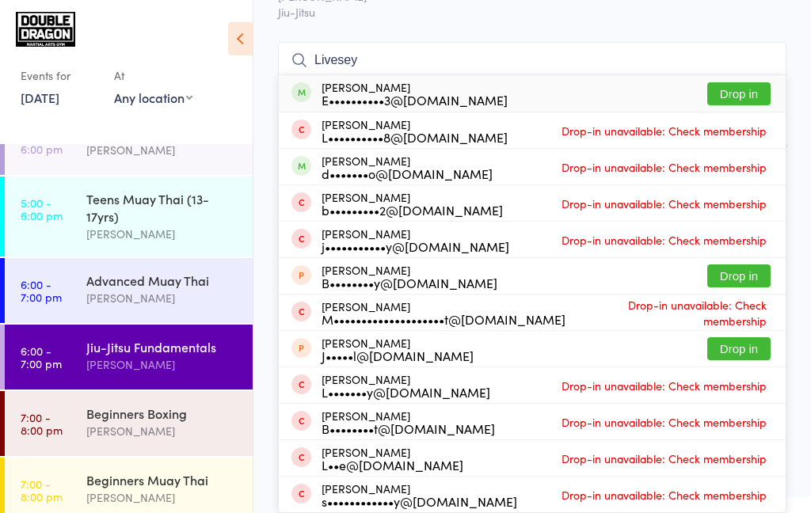
type input "Livesey"
click at [727, 87] on button "Drop in" at bounding box center [738, 93] width 63 height 23
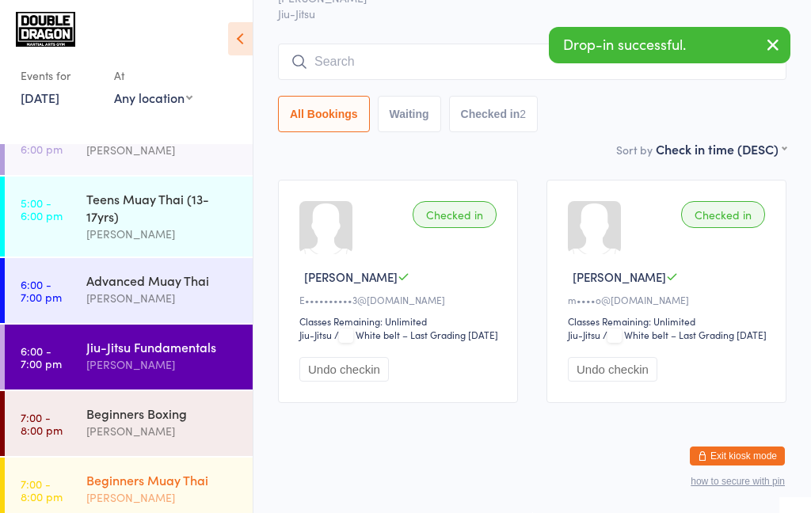
click at [100, 508] on div "Beginners Muay Thai [PERSON_NAME]" at bounding box center [169, 489] width 166 height 63
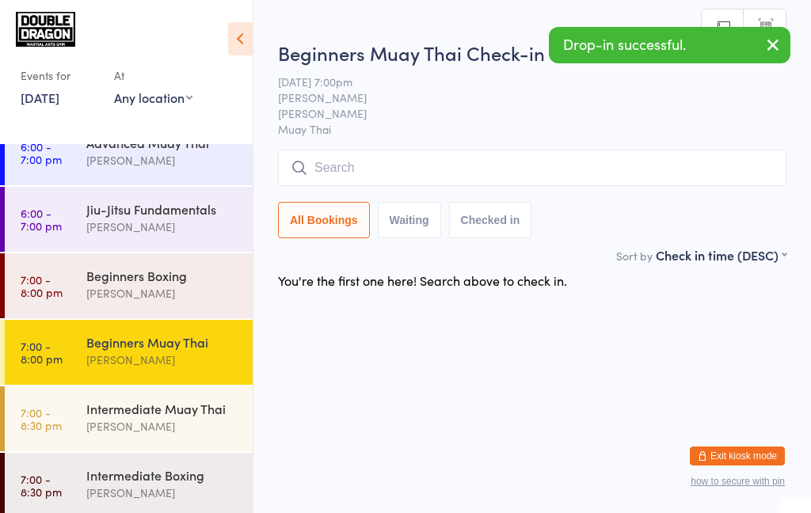
scroll to position [508, 0]
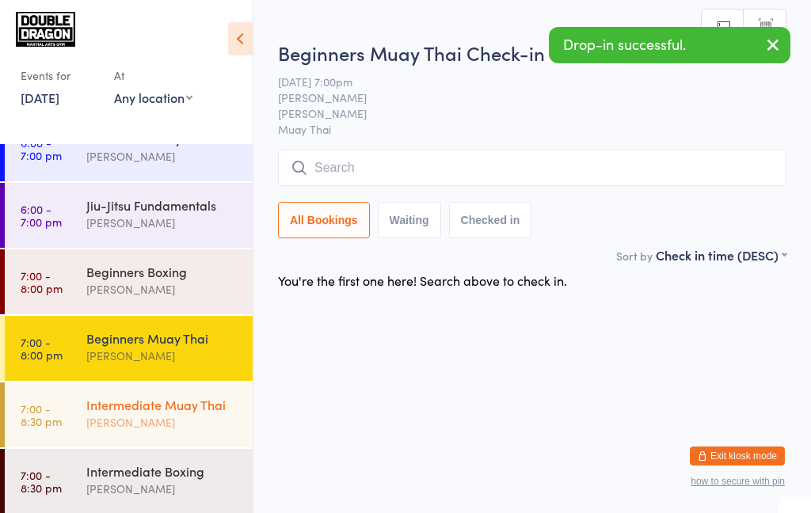
click at [89, 425] on div "[PERSON_NAME]" at bounding box center [162, 422] width 153 height 18
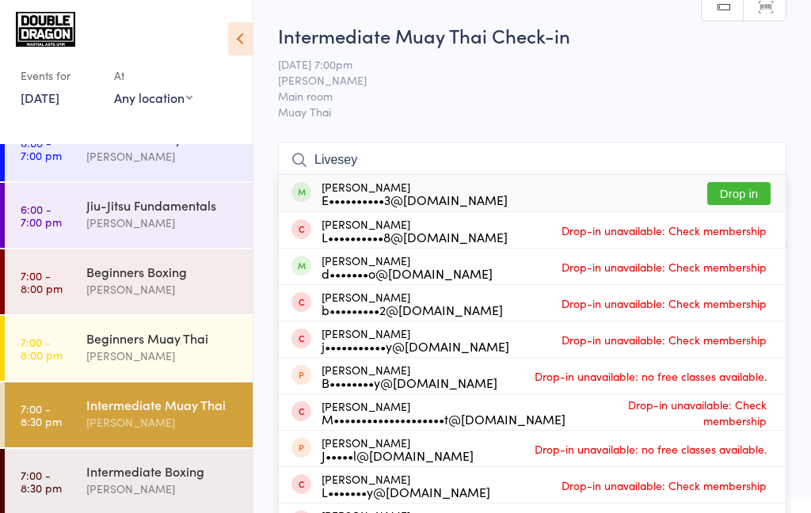
type input "Livesey"
click at [728, 198] on button "Drop in" at bounding box center [738, 193] width 63 height 23
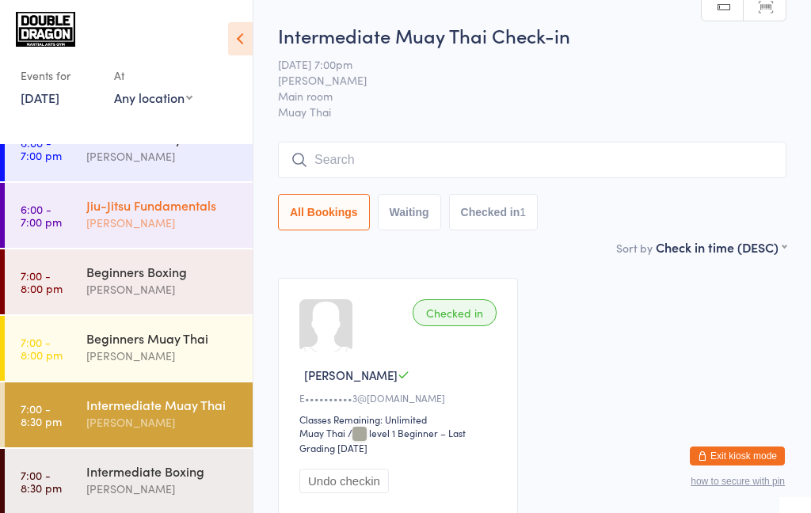
click at [60, 226] on time "6:00 - 7:00 pm" at bounding box center [41, 215] width 41 height 25
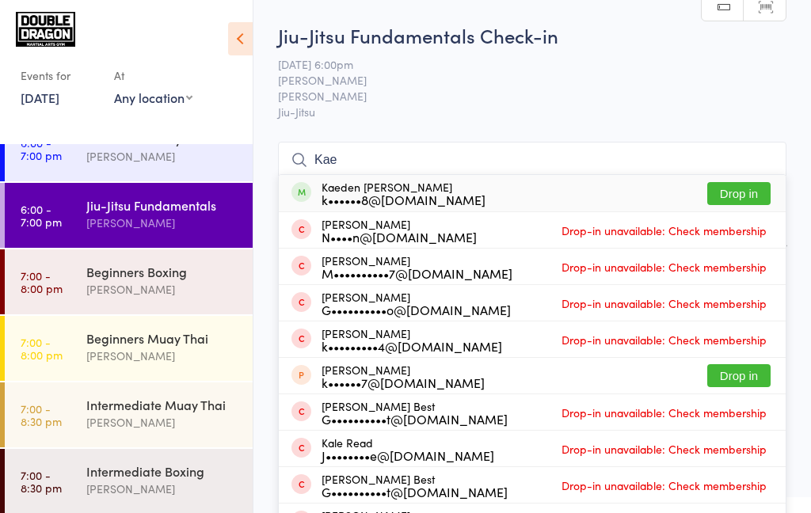
type input "Kae"
click at [747, 198] on button "Drop in" at bounding box center [738, 193] width 63 height 23
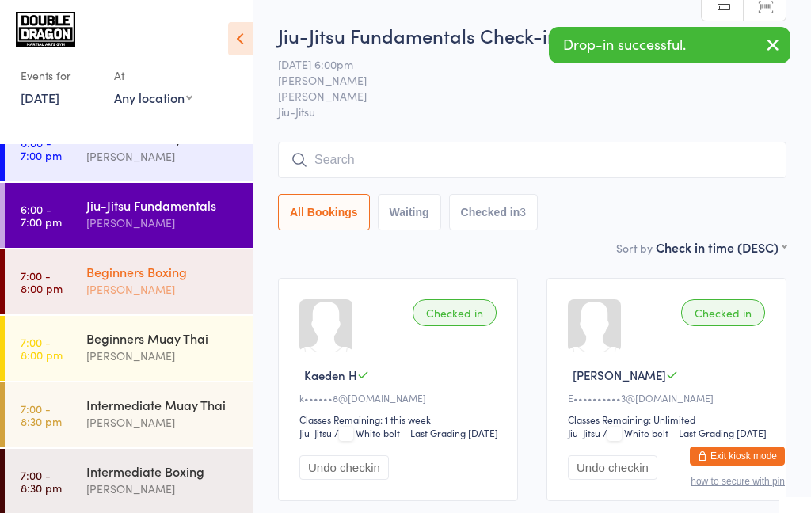
click at [181, 287] on div "[PERSON_NAME]" at bounding box center [162, 289] width 153 height 18
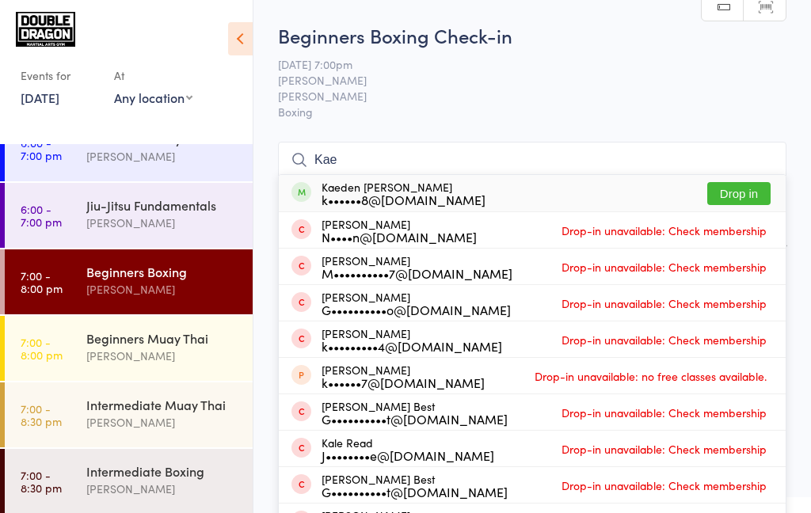
type input "Kae"
click at [747, 196] on button "Drop in" at bounding box center [738, 193] width 63 height 23
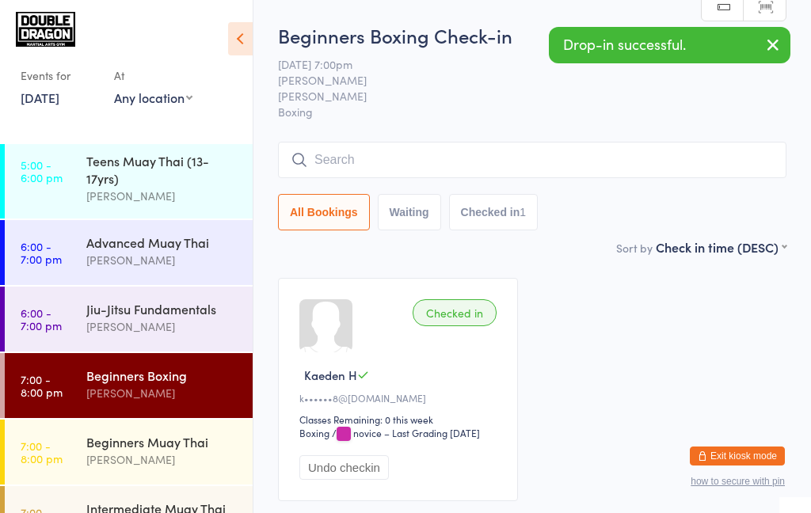
scroll to position [401, 0]
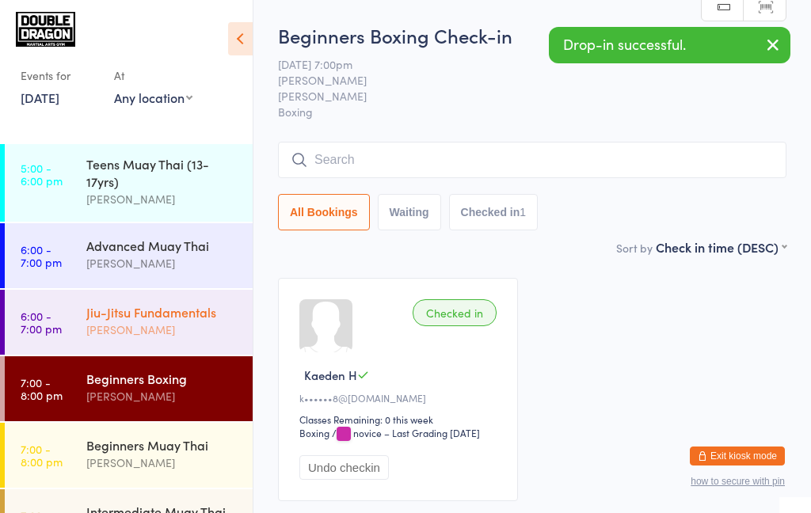
click at [94, 306] on div "Jiu-Jitsu Fundamentals" at bounding box center [162, 311] width 153 height 17
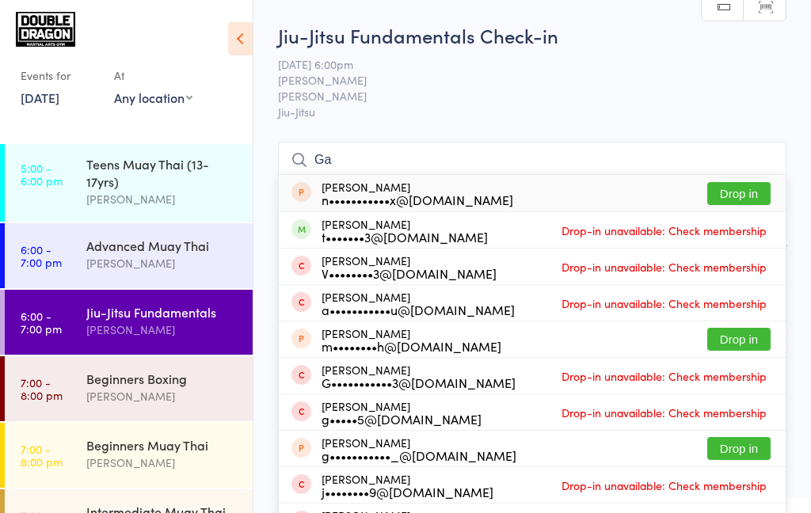
type input "G"
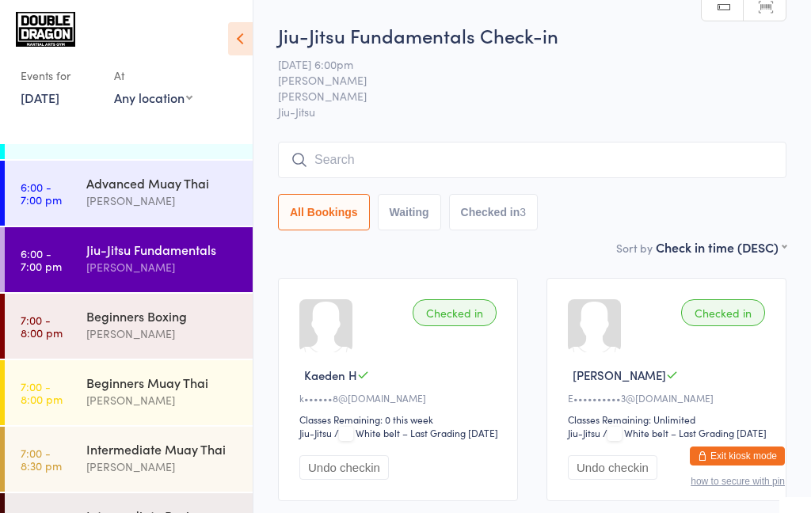
scroll to position [462, 0]
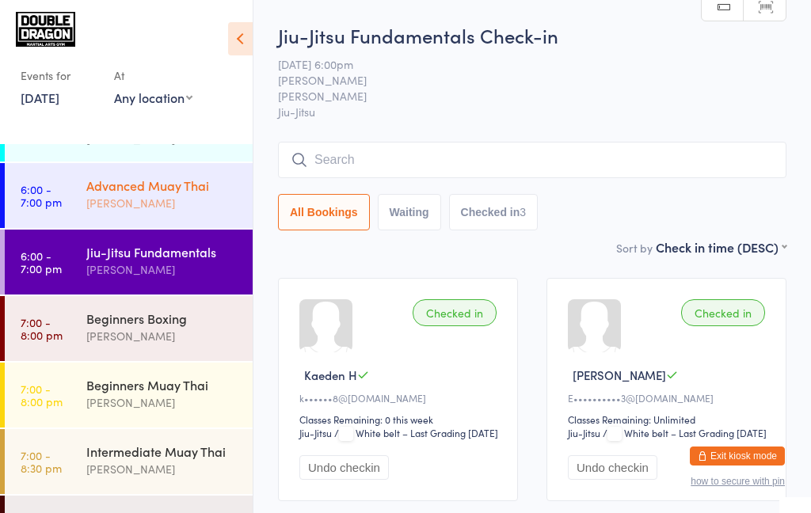
click at [128, 200] on div "[PERSON_NAME]" at bounding box center [162, 203] width 153 height 18
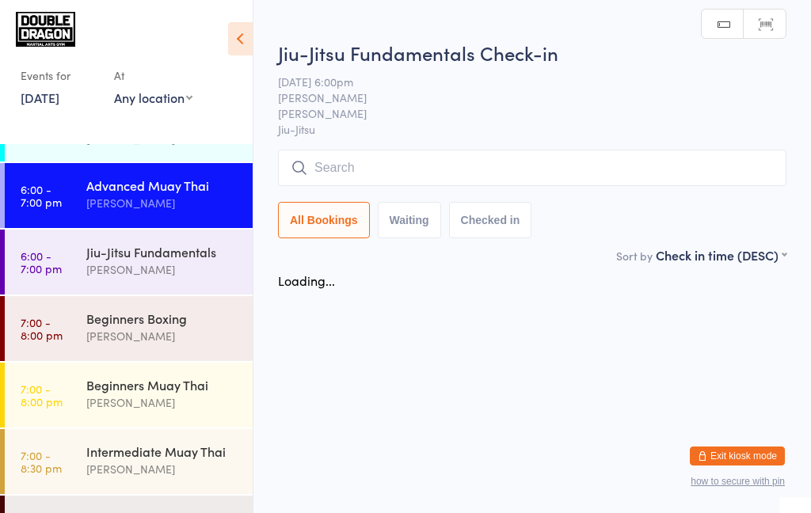
click at [109, 191] on div "Advanced Muay Thai" at bounding box center [162, 185] width 153 height 17
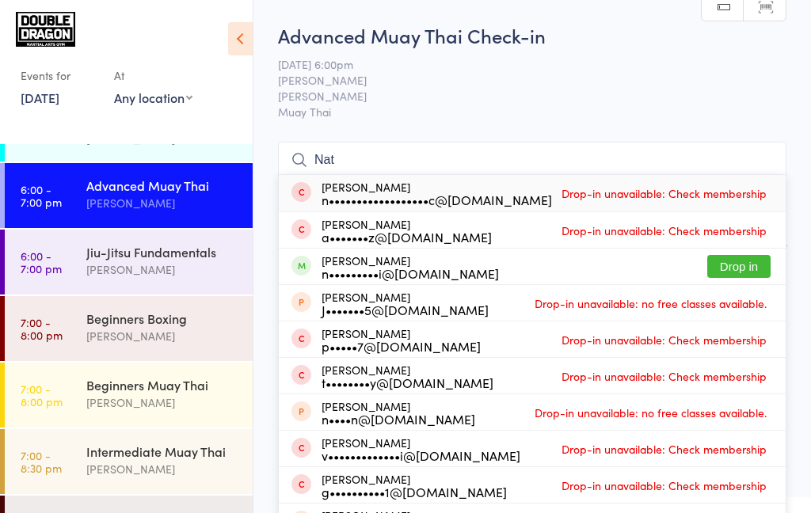
type input "Nat"
click at [721, 267] on button "Drop in" at bounding box center [738, 266] width 63 height 23
